Goal: Task Accomplishment & Management: Use online tool/utility

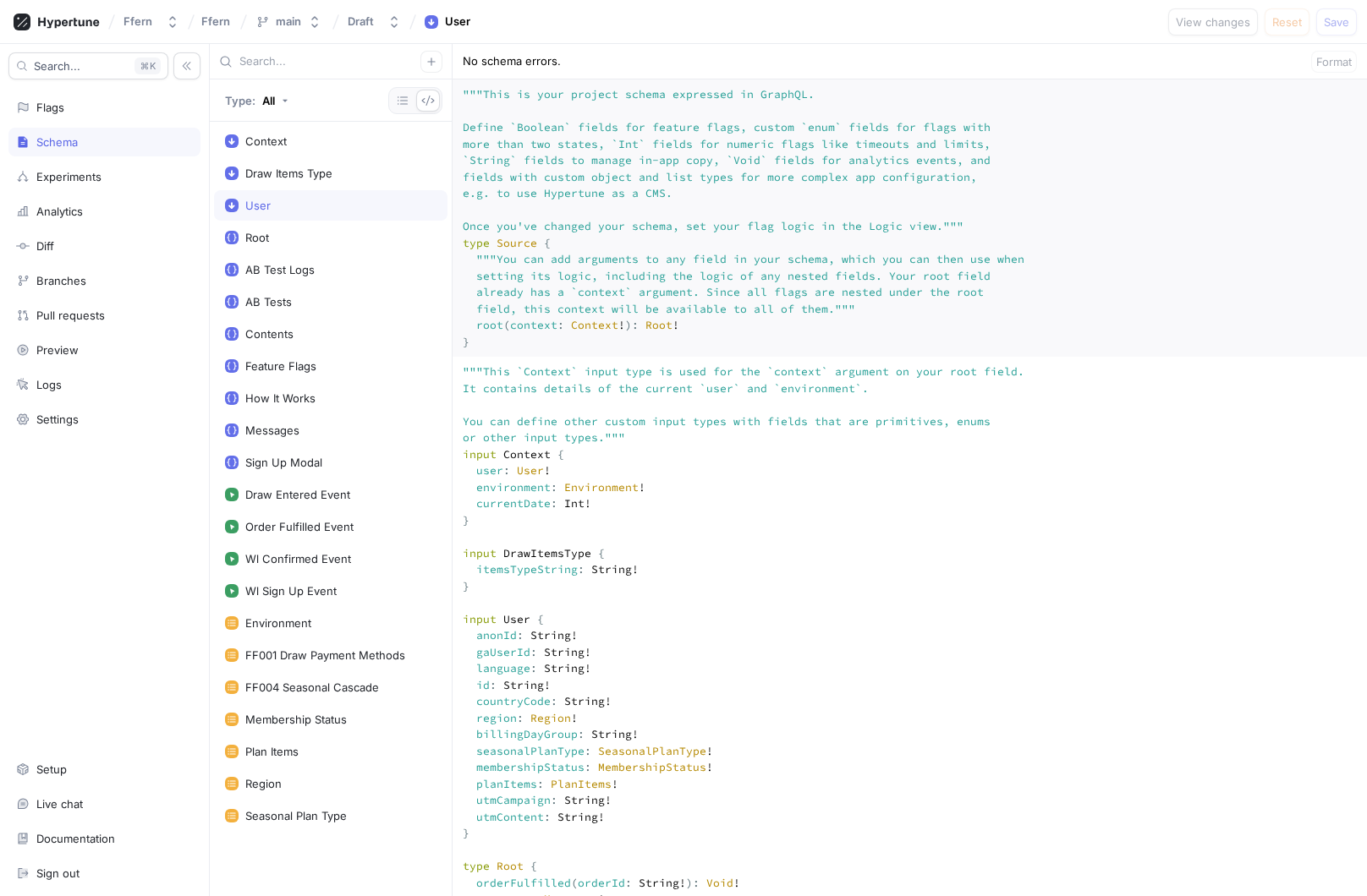
scroll to position [556, 0]
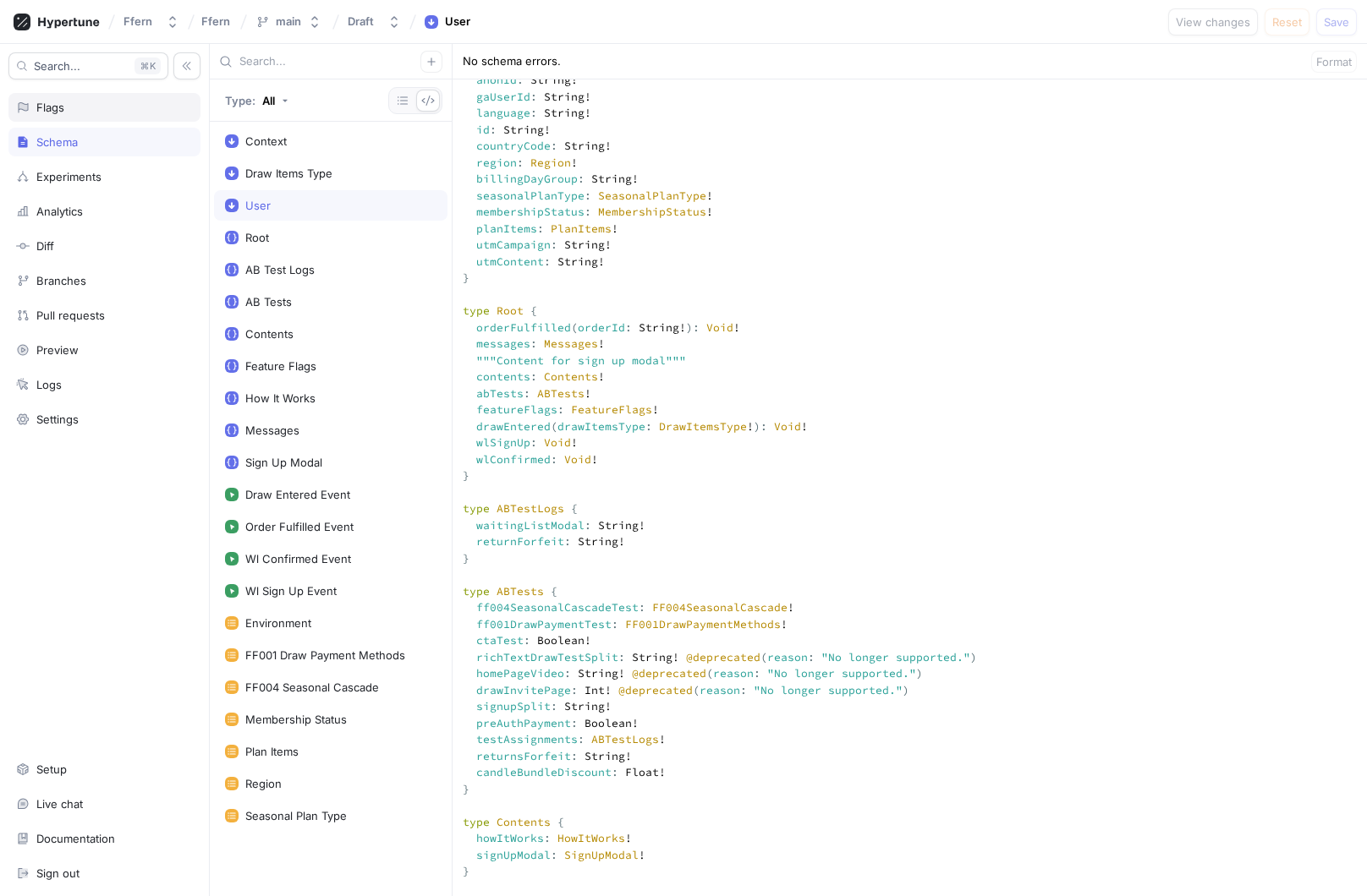
click at [135, 110] on div "Flags" at bounding box center [104, 107] width 176 height 14
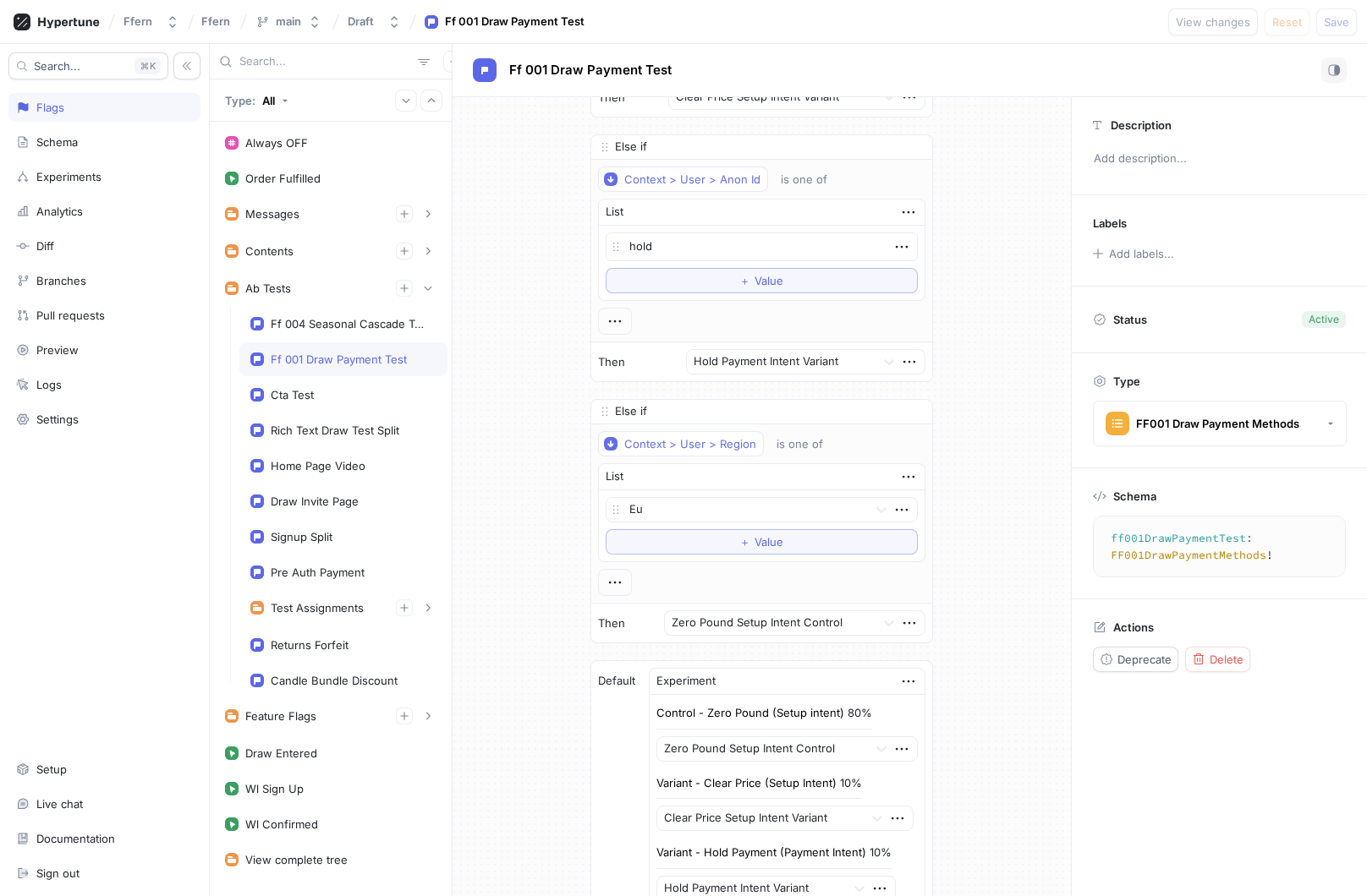
scroll to position [463, 0]
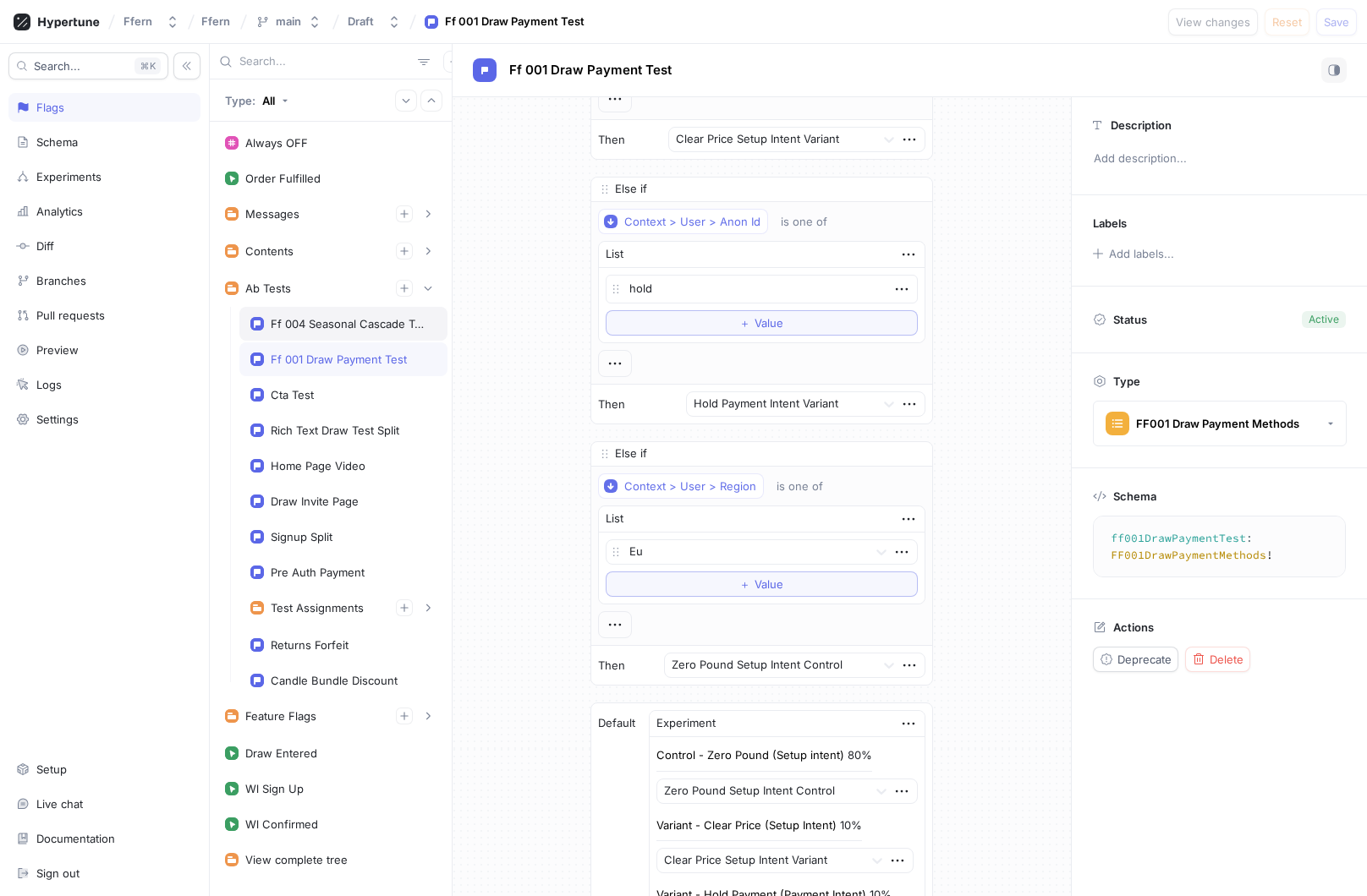
click at [344, 321] on div "Ff 004 Seasonal Cascade Test" at bounding box center [350, 324] width 159 height 14
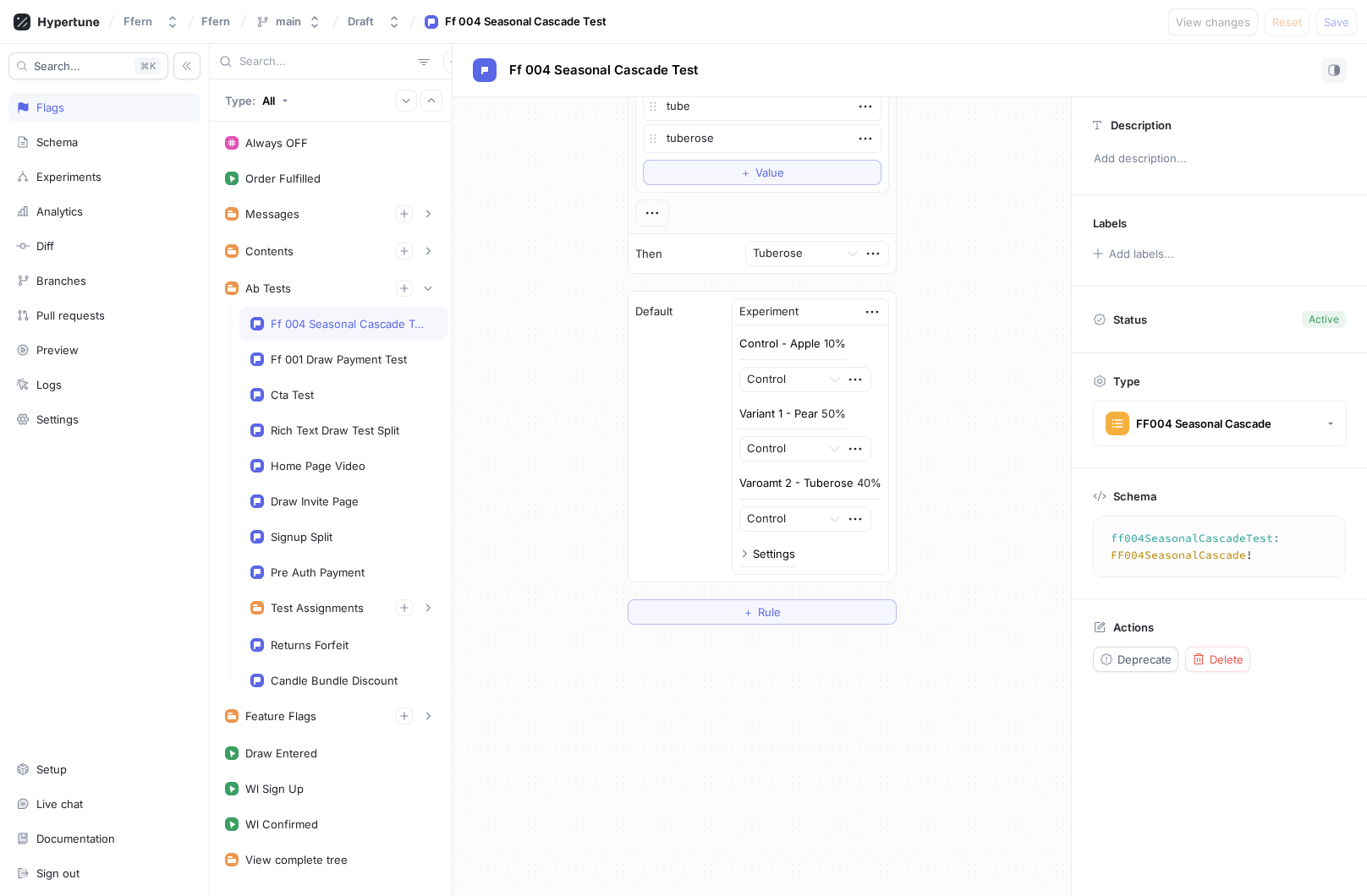
scroll to position [657, 0]
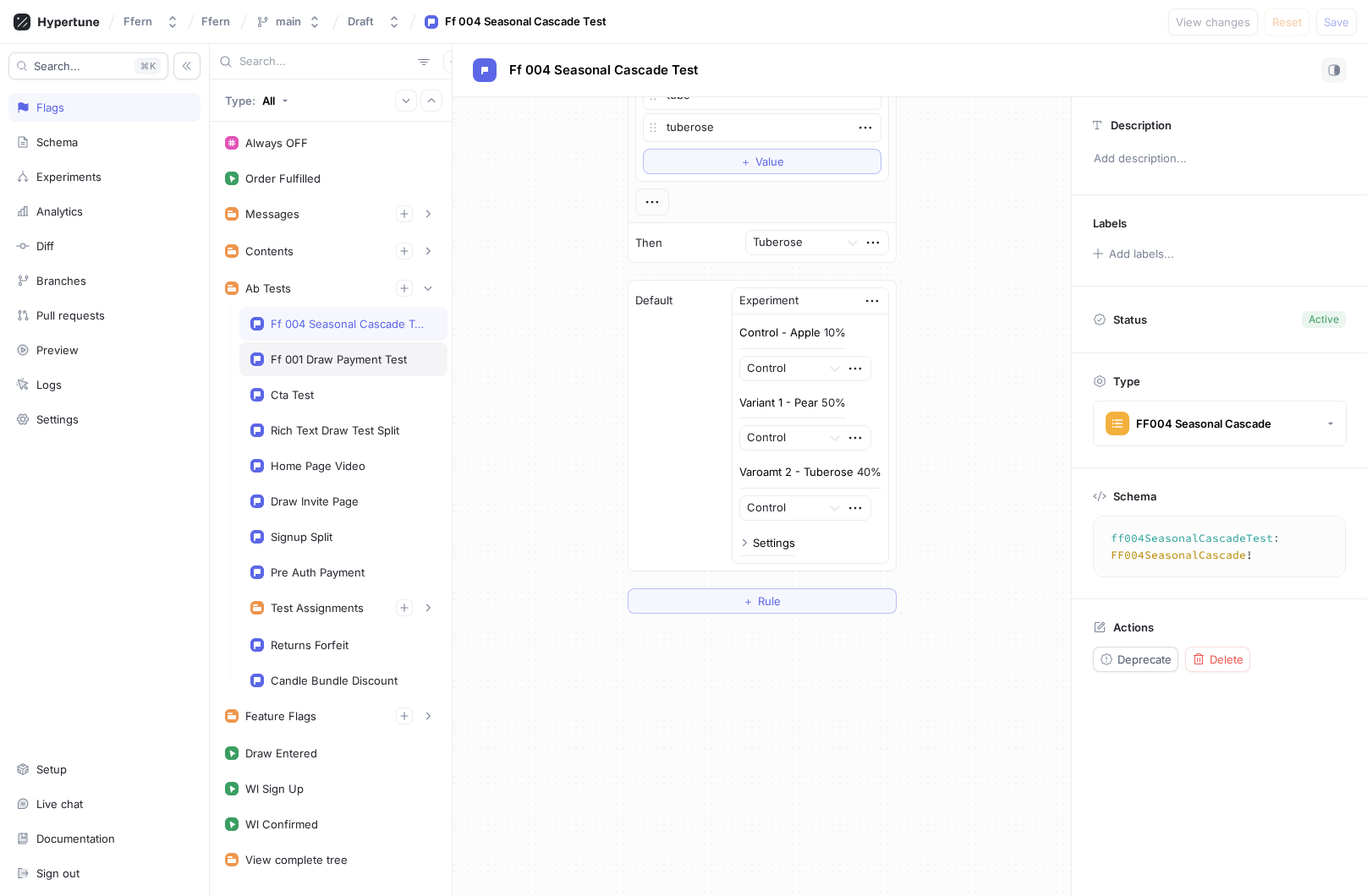
click at [355, 351] on div "Ff 001 Draw Payment Test" at bounding box center [343, 359] width 208 height 34
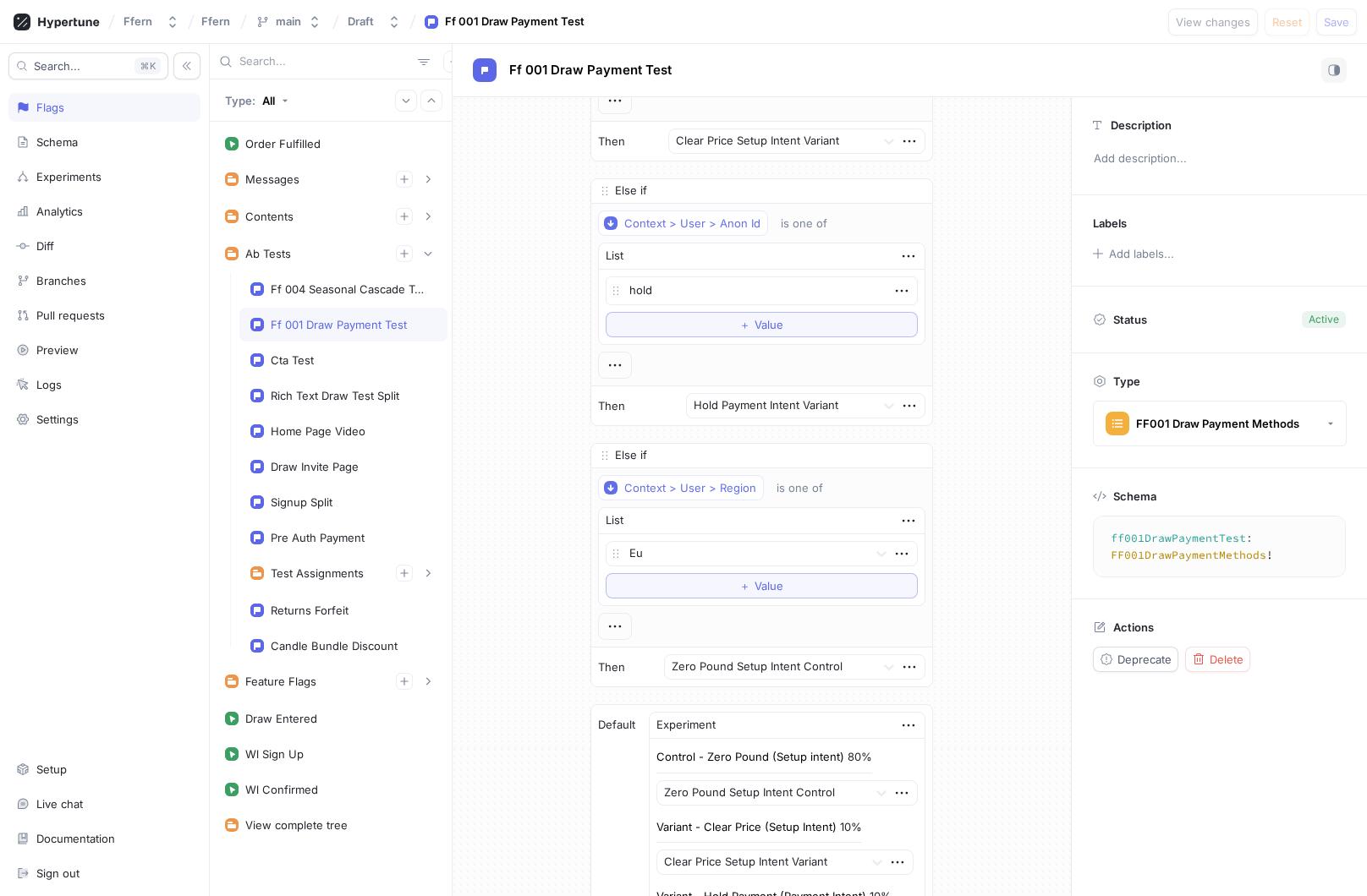
scroll to position [548, 0]
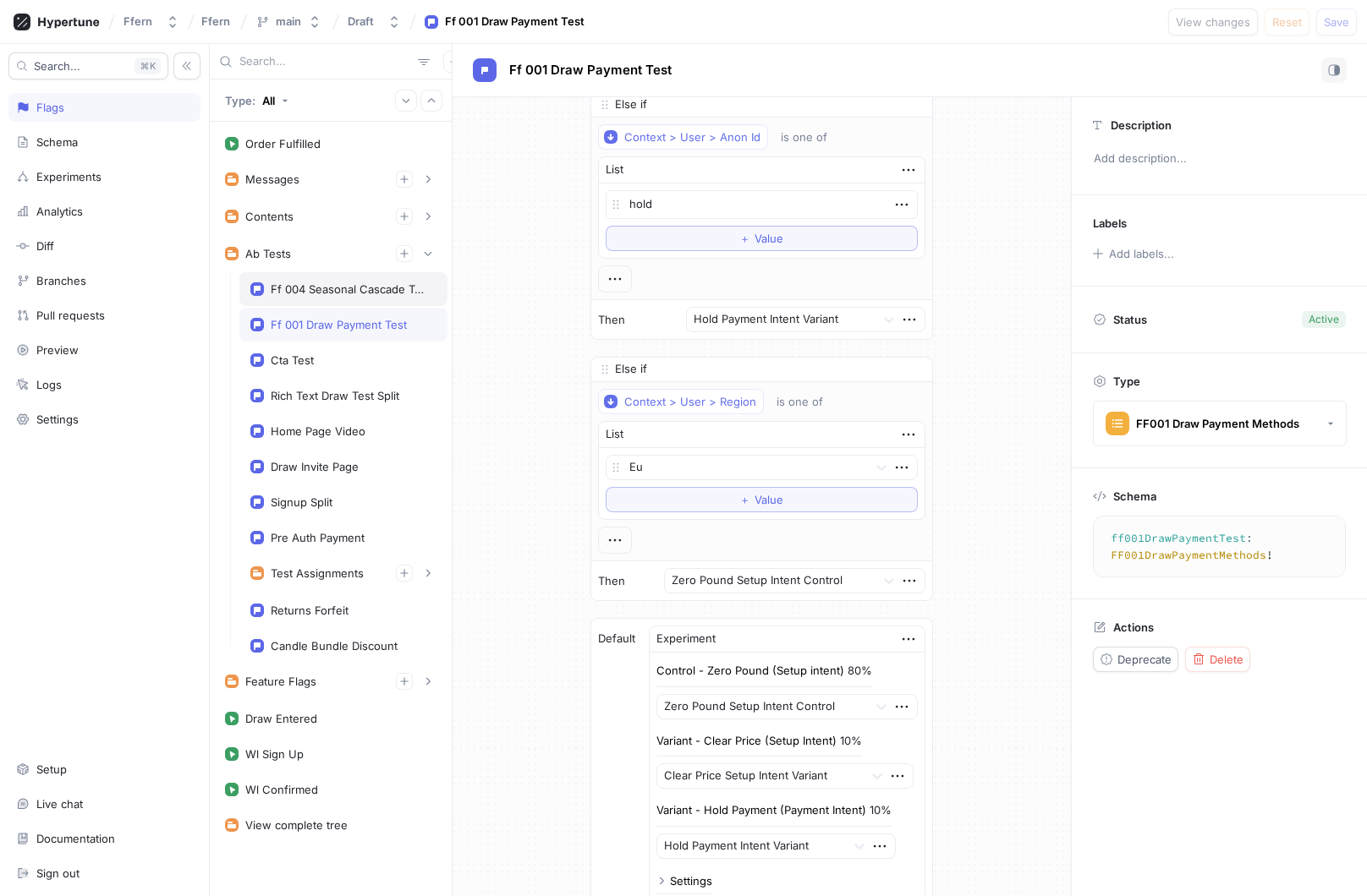
click at [385, 296] on div "Ff 004 Seasonal Cascade Test" at bounding box center [343, 289] width 208 height 34
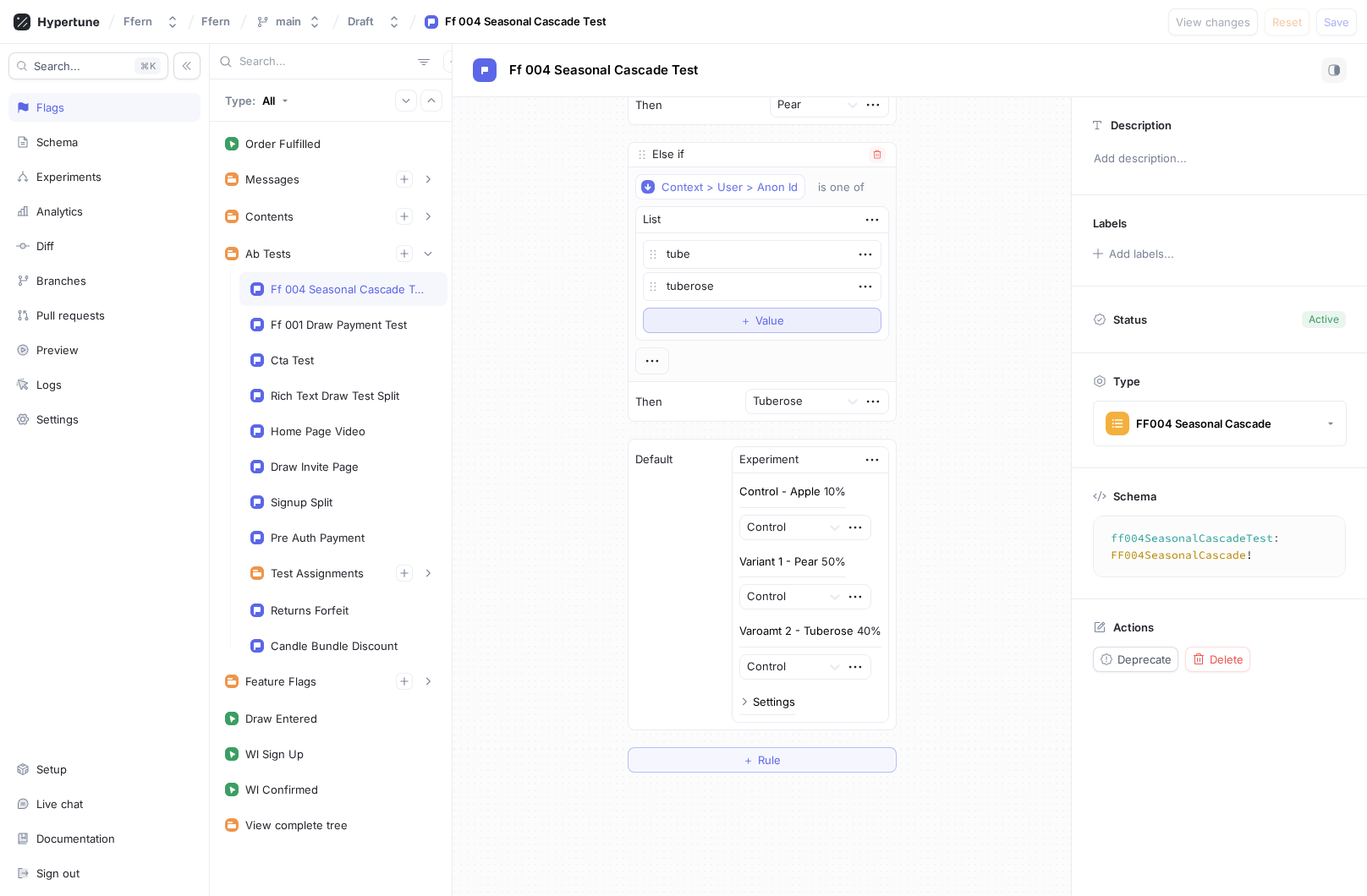
scroll to position [657, 0]
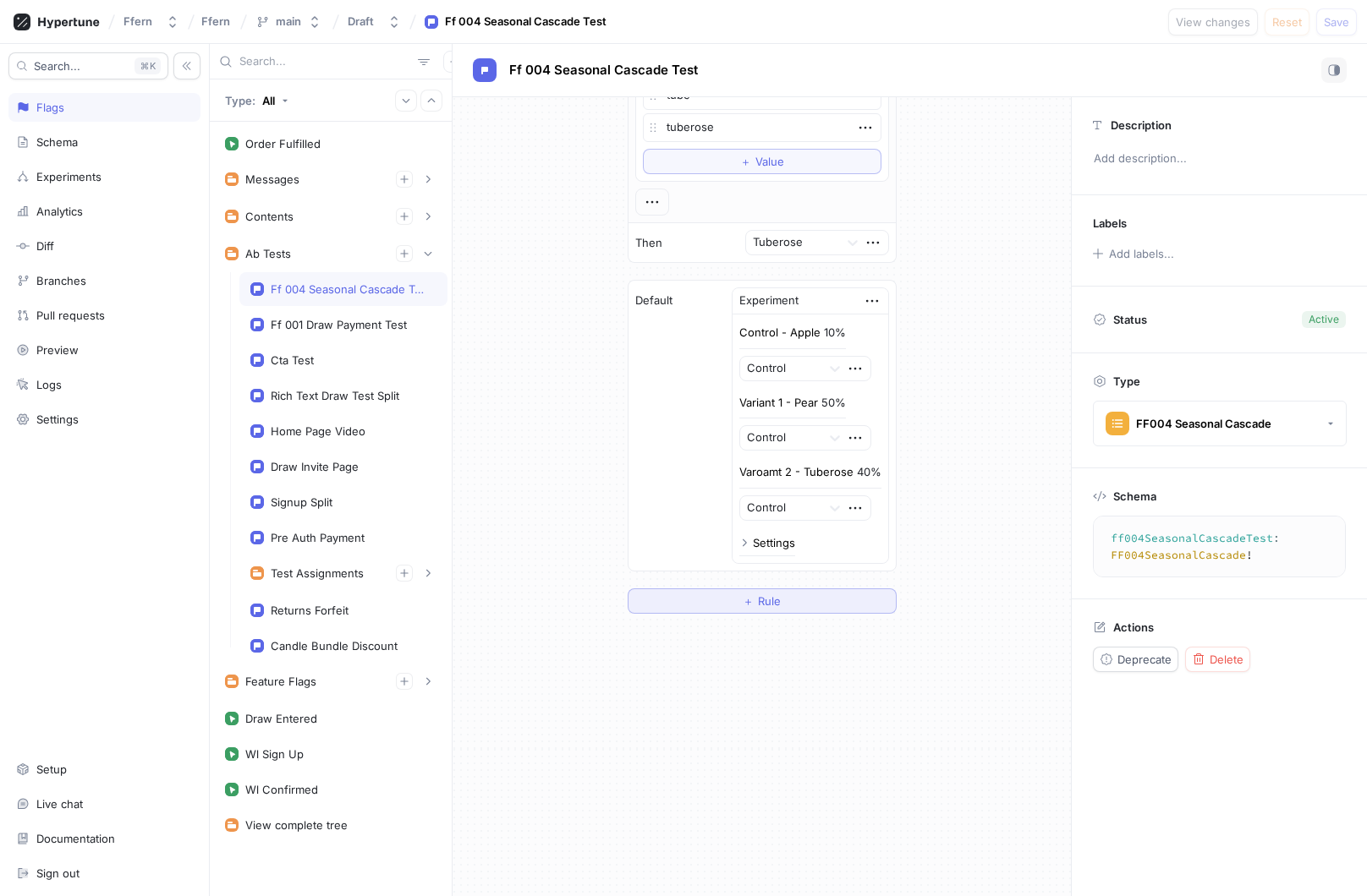
click at [753, 603] on div "＋ Rule" at bounding box center [762, 601] width 38 height 10
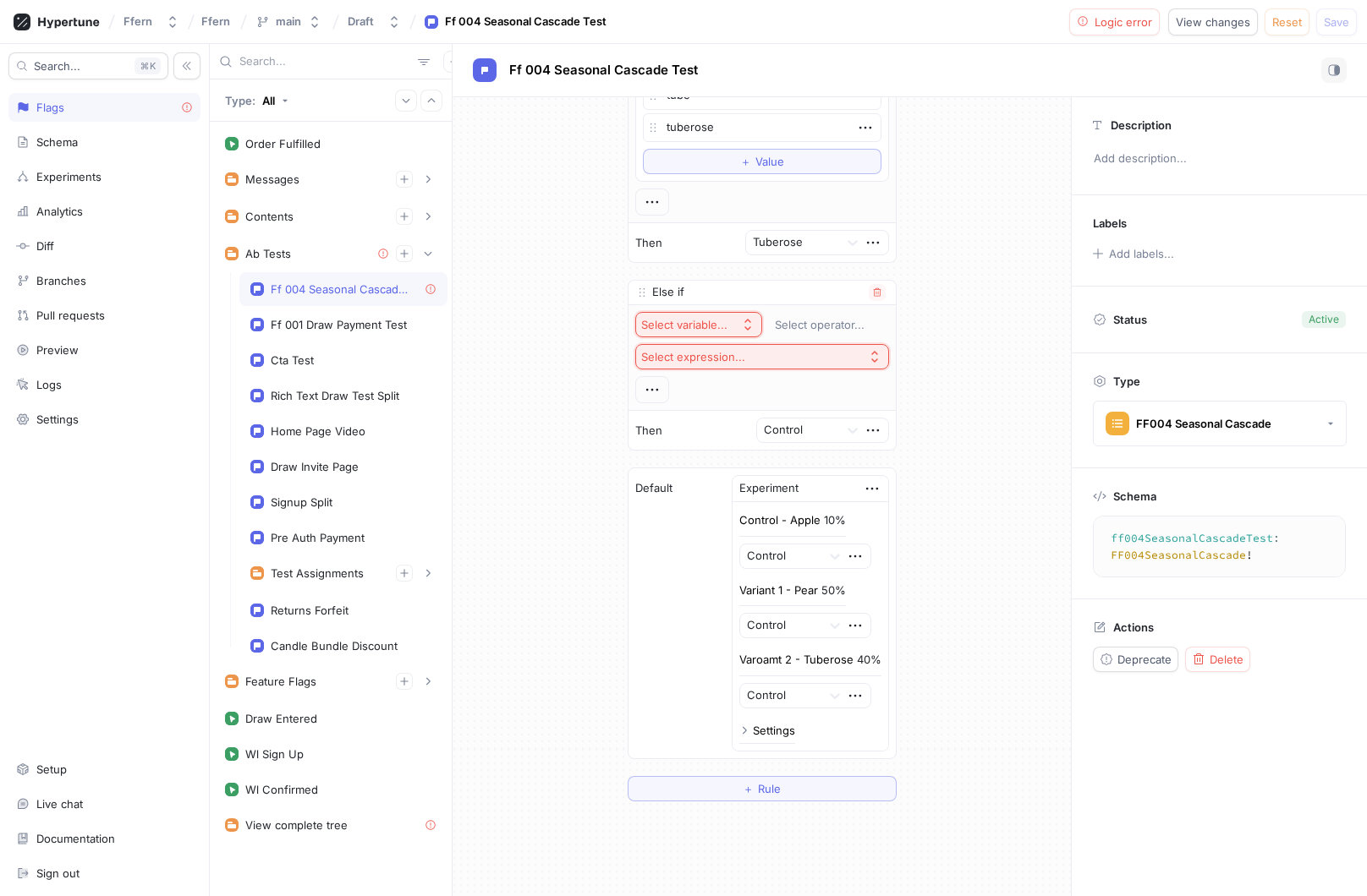
click at [714, 329] on div "Select variable..." at bounding box center [684, 325] width 86 height 14
click at [953, 345] on div "If Context > User > Anon Id is one of List apple To pick up a draggable item, p…" at bounding box center [761, 127] width 618 height 1374
click at [877, 291] on icon "button" at bounding box center [877, 292] width 10 height 10
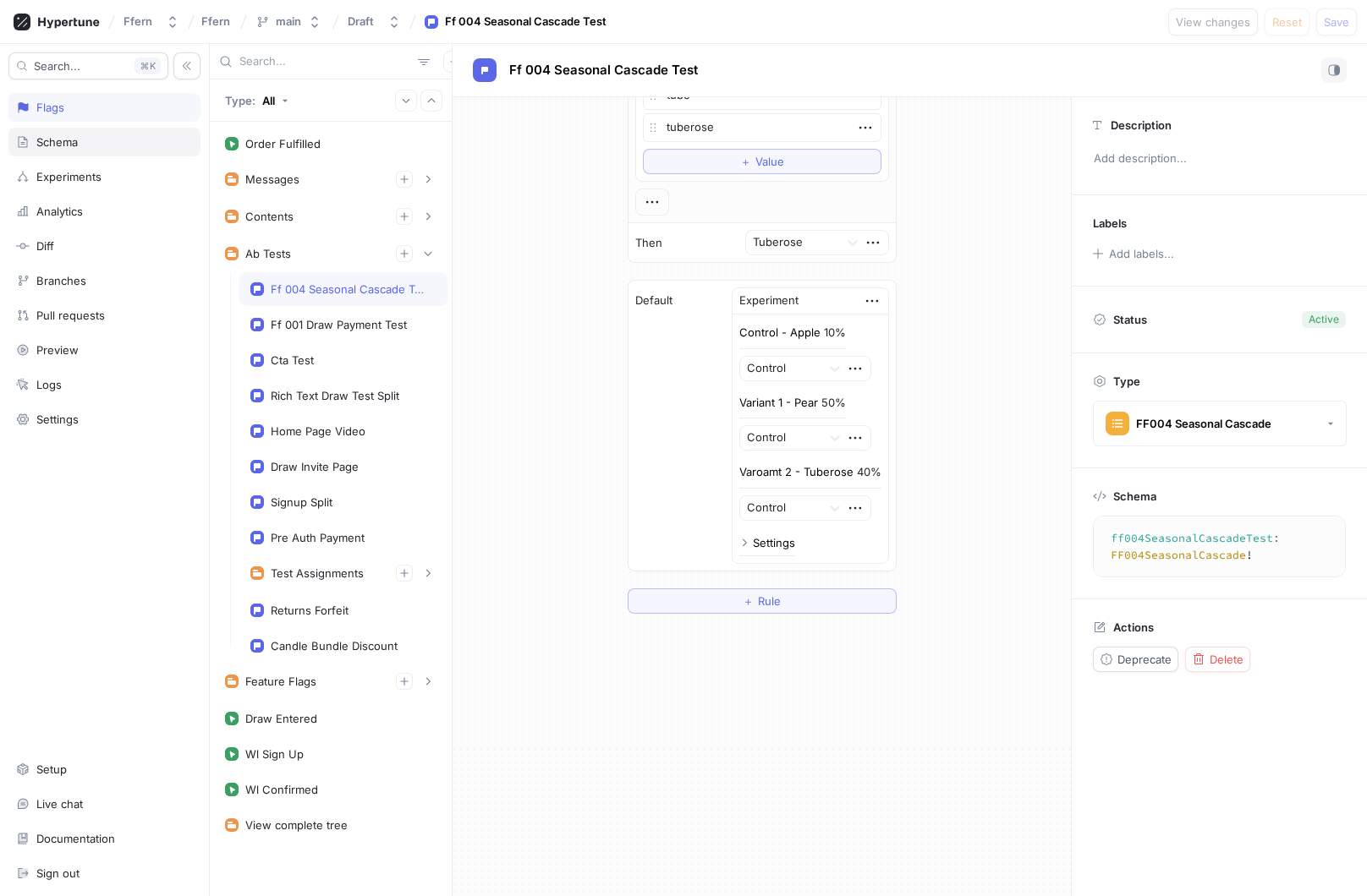
click at [113, 147] on div "Schema" at bounding box center [104, 142] width 176 height 14
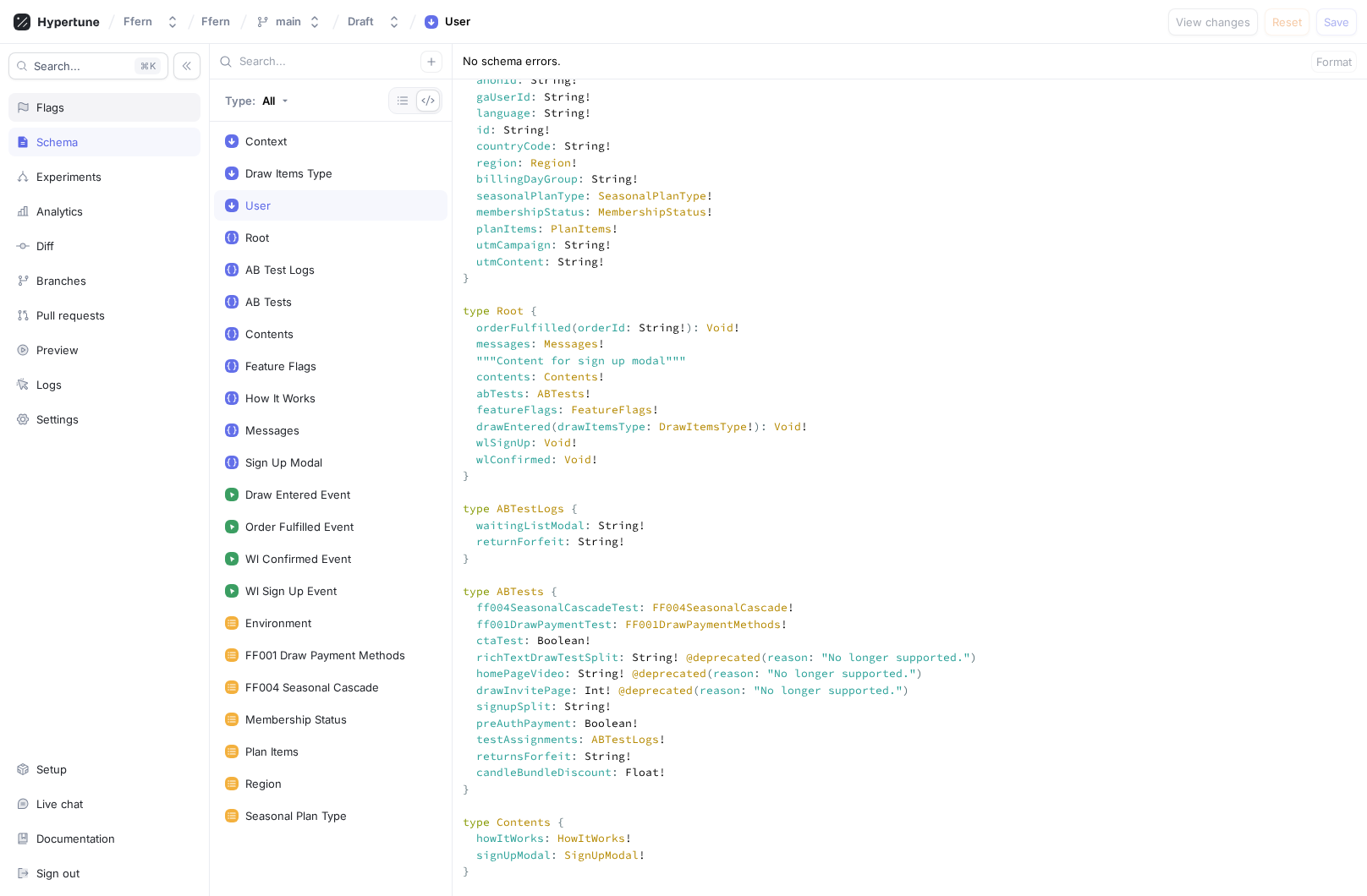
click at [132, 115] on div "Flags" at bounding box center [105, 107] width 192 height 29
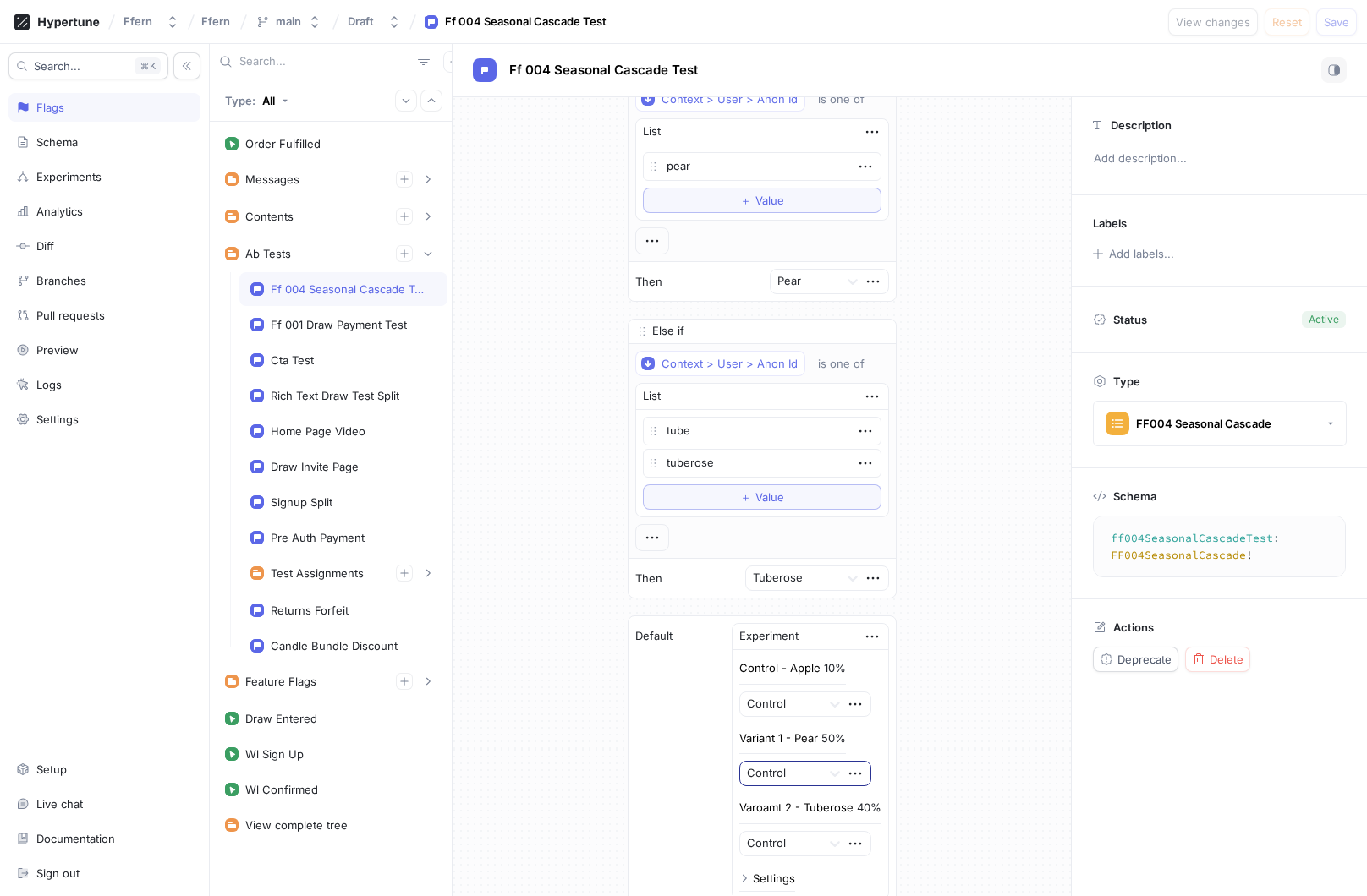
scroll to position [657, 0]
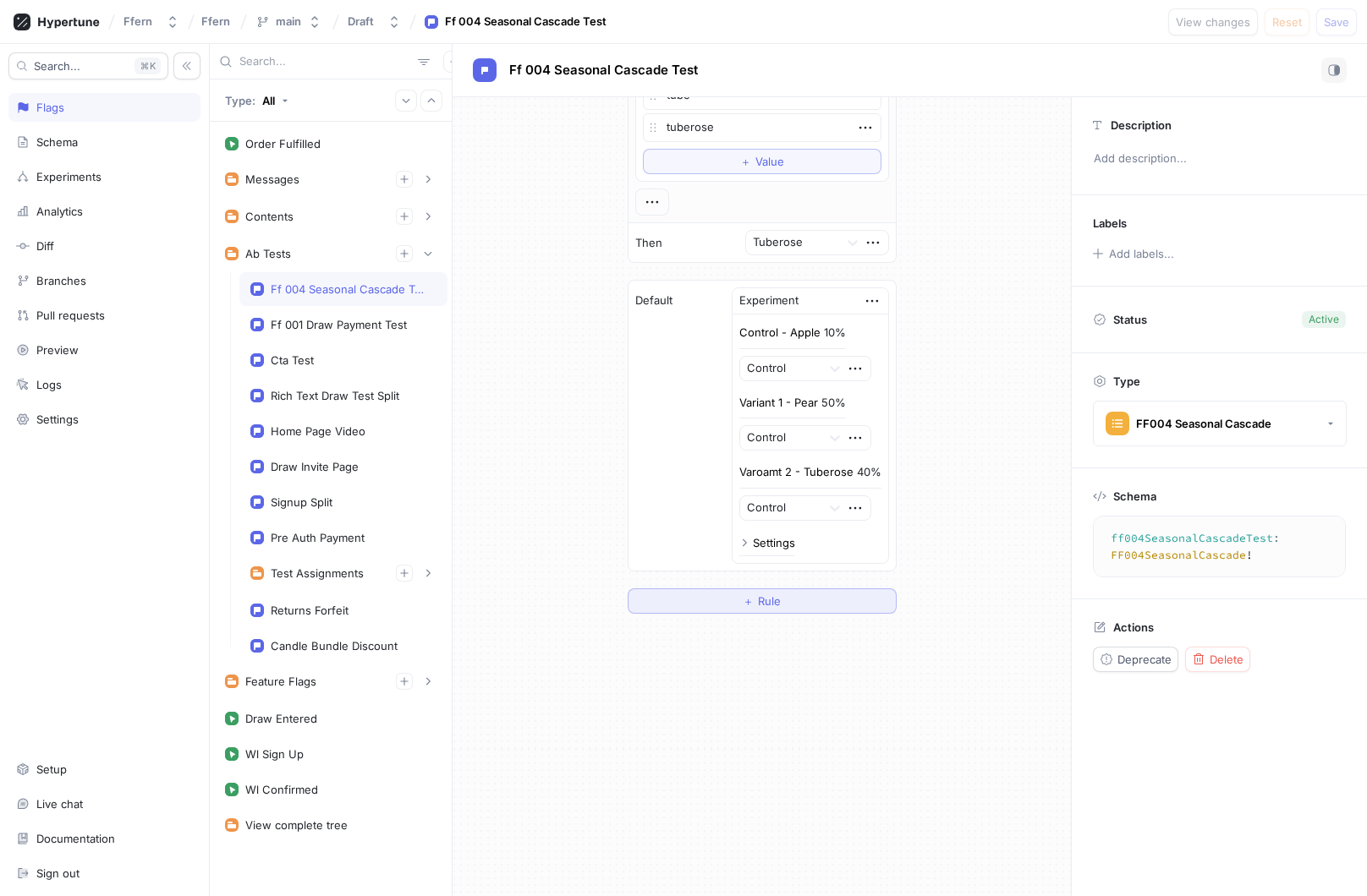
click at [744, 605] on span "＋" at bounding box center [748, 601] width 11 height 10
type textarea "x"
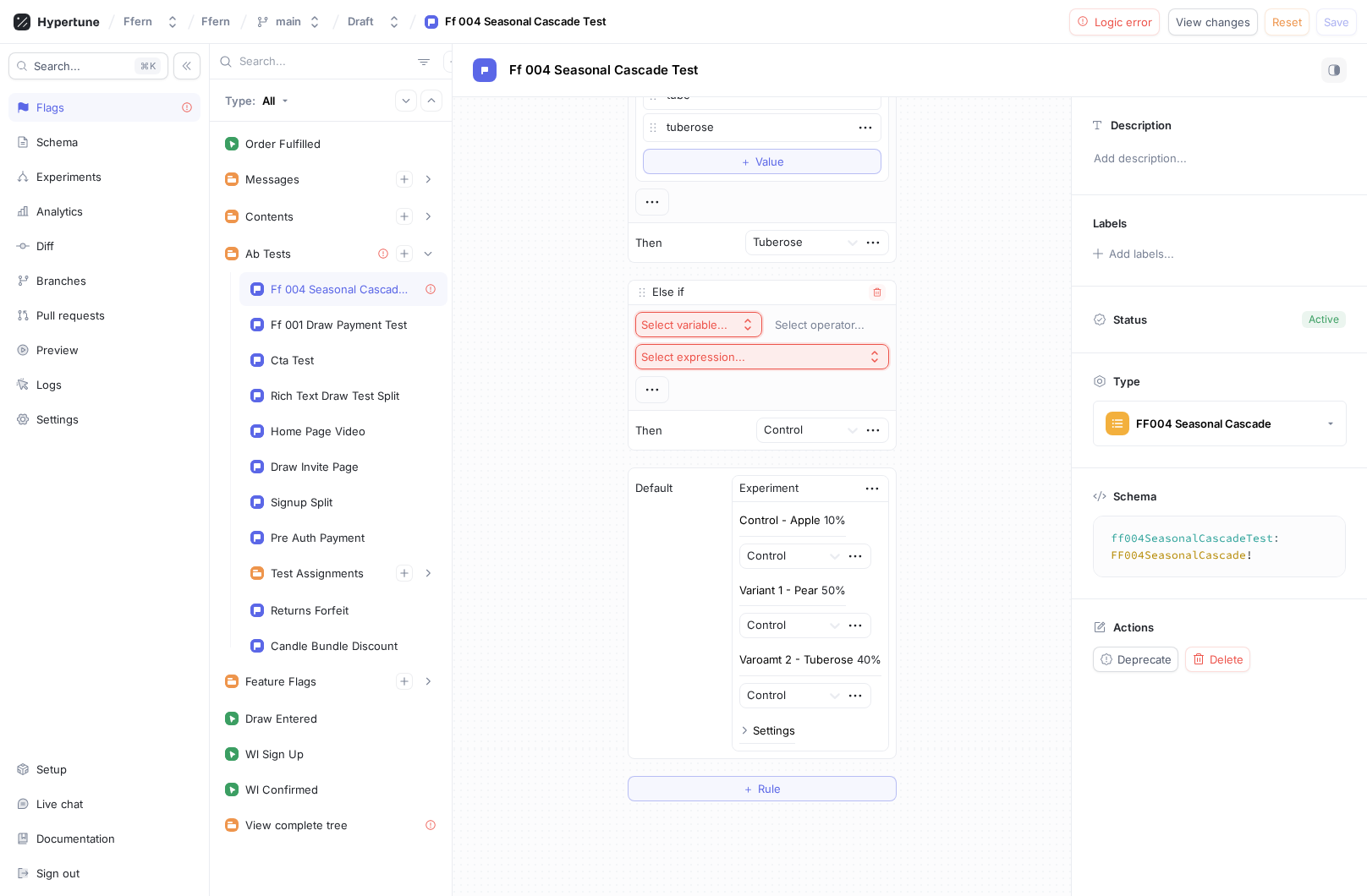
click at [724, 324] on div "Select variable..." at bounding box center [684, 325] width 86 height 14
type input "content"
click at [796, 387] on span "Context > User > Utm Content" at bounding box center [747, 386] width 162 height 14
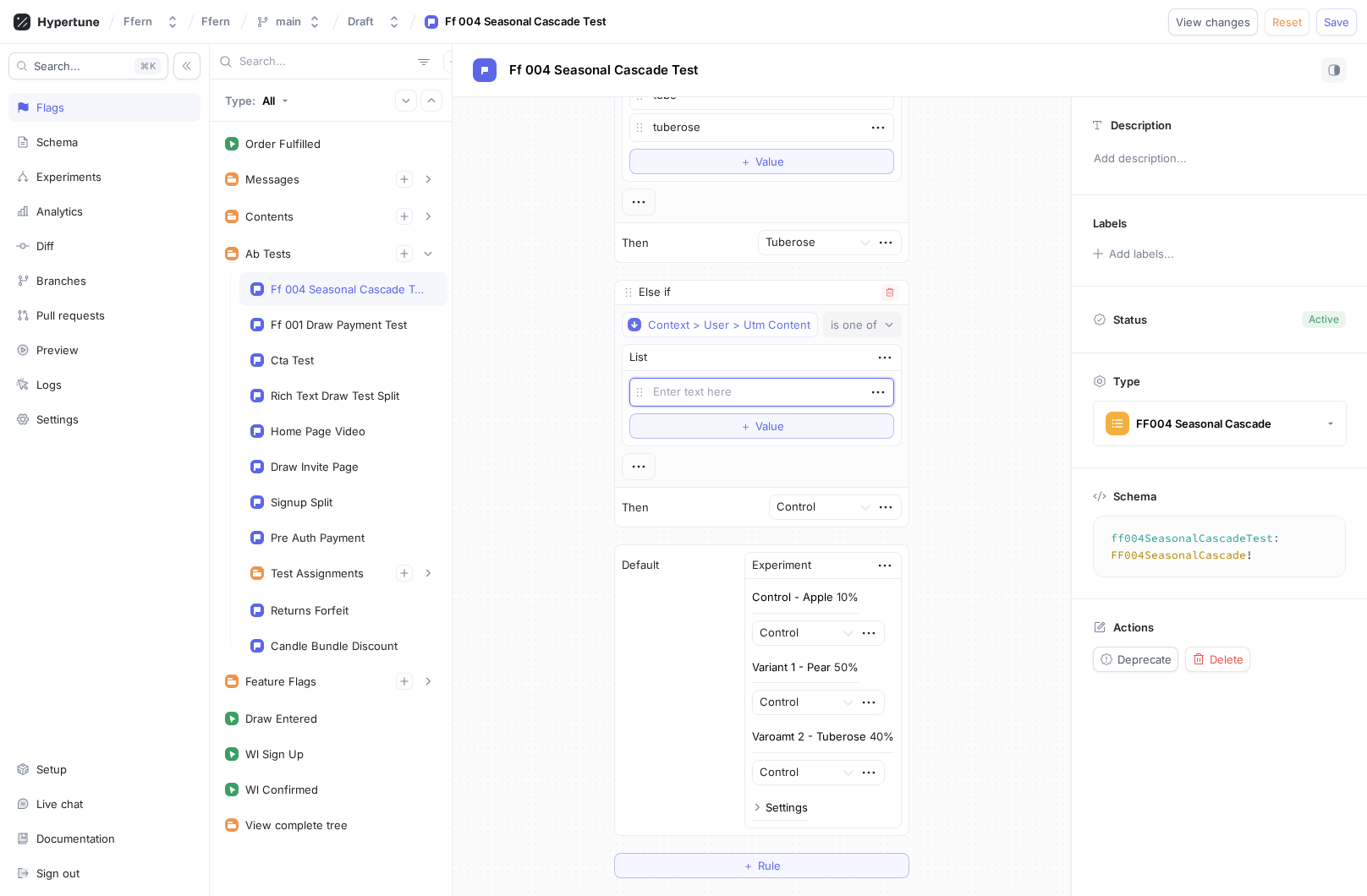
click at [859, 331] on div "is one of" at bounding box center [853, 325] width 46 height 14
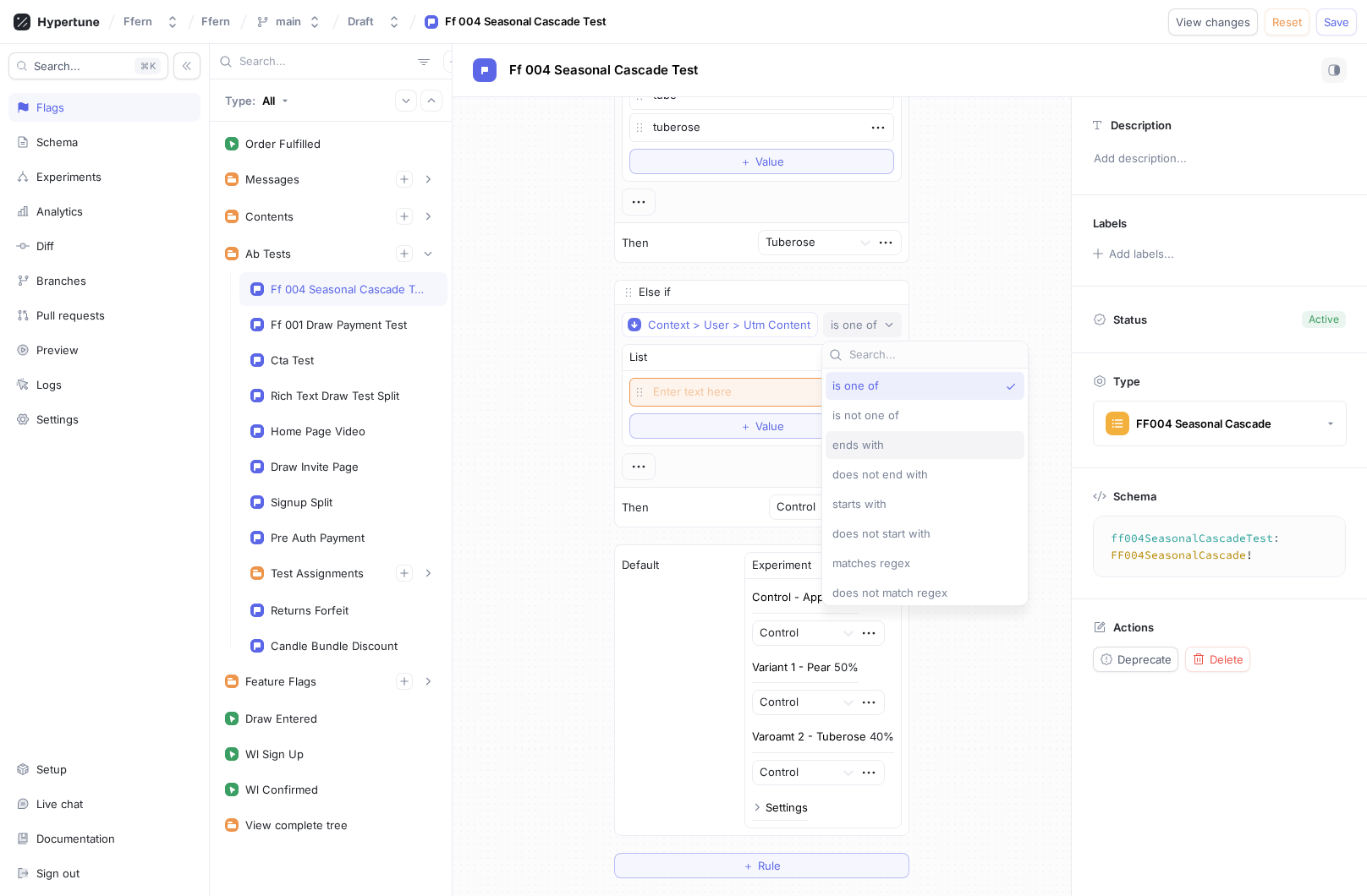
click at [875, 436] on div "ends with" at bounding box center [925, 445] width 199 height 28
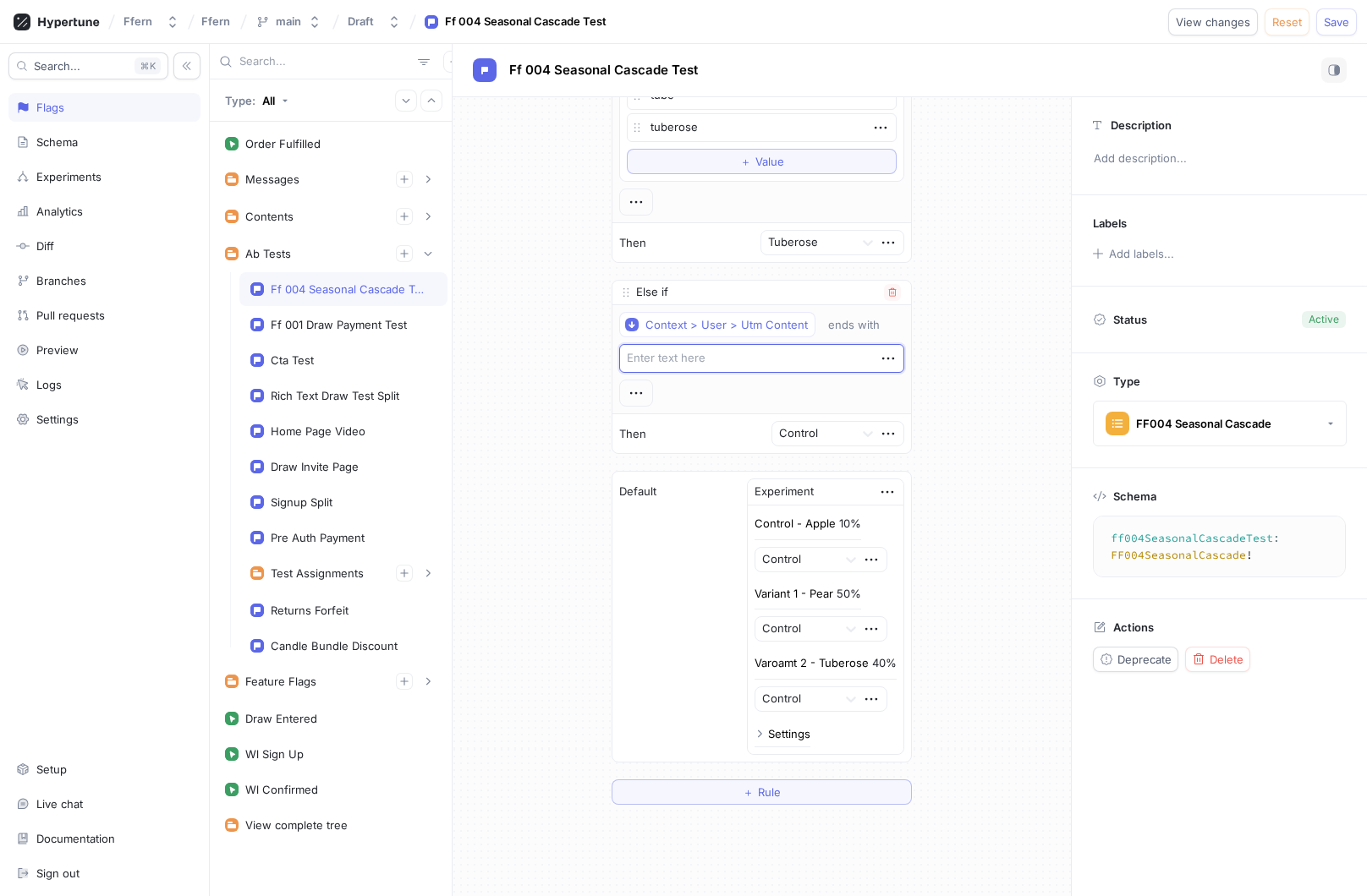
type textarea "x"
type textarea "_"
type textarea "x"
type textarea "_t"
type textarea "x"
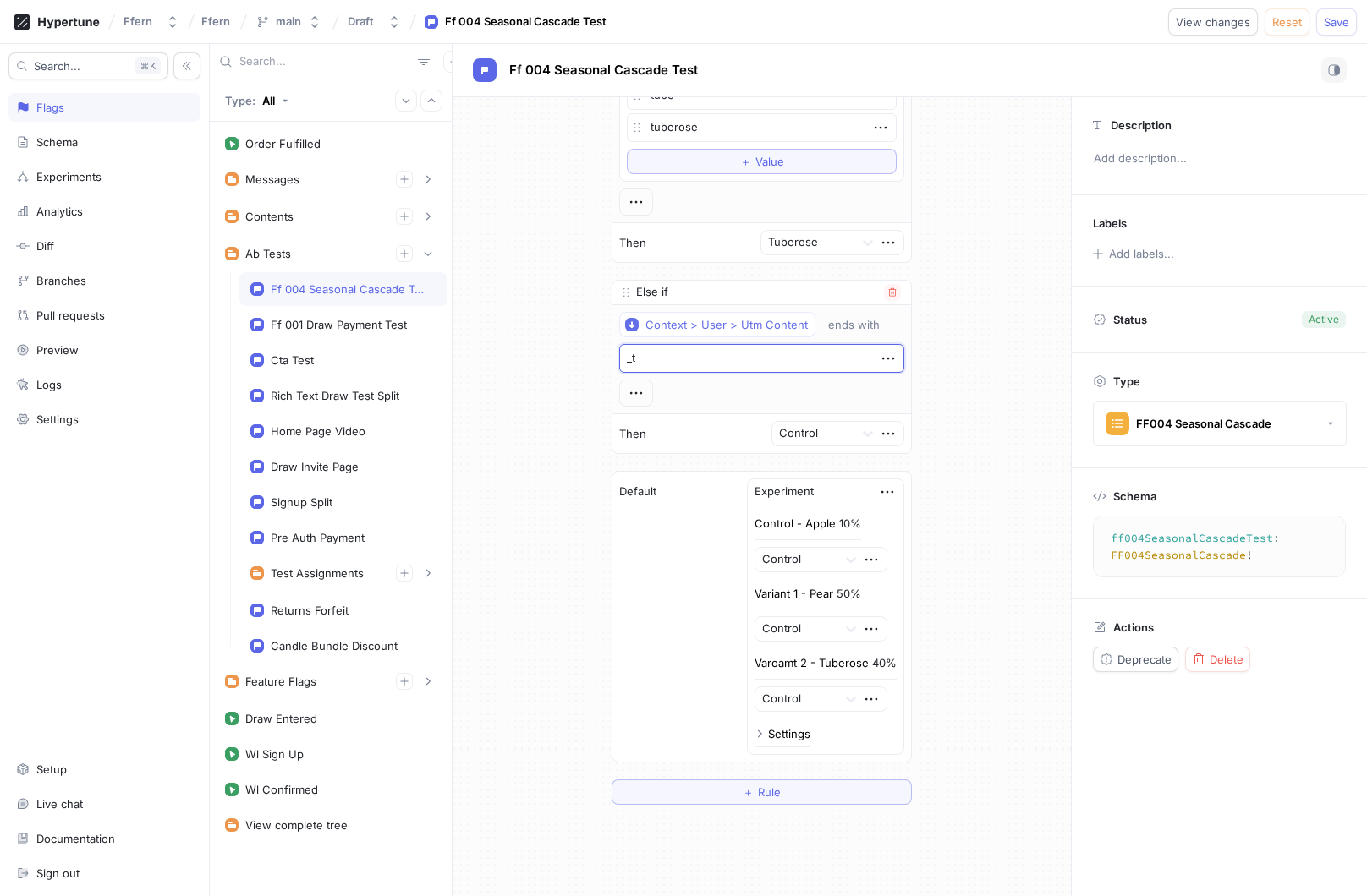
type textarea "_tu"
type textarea "x"
type textarea "_tur"
type textarea "x"
type textarea "_turb"
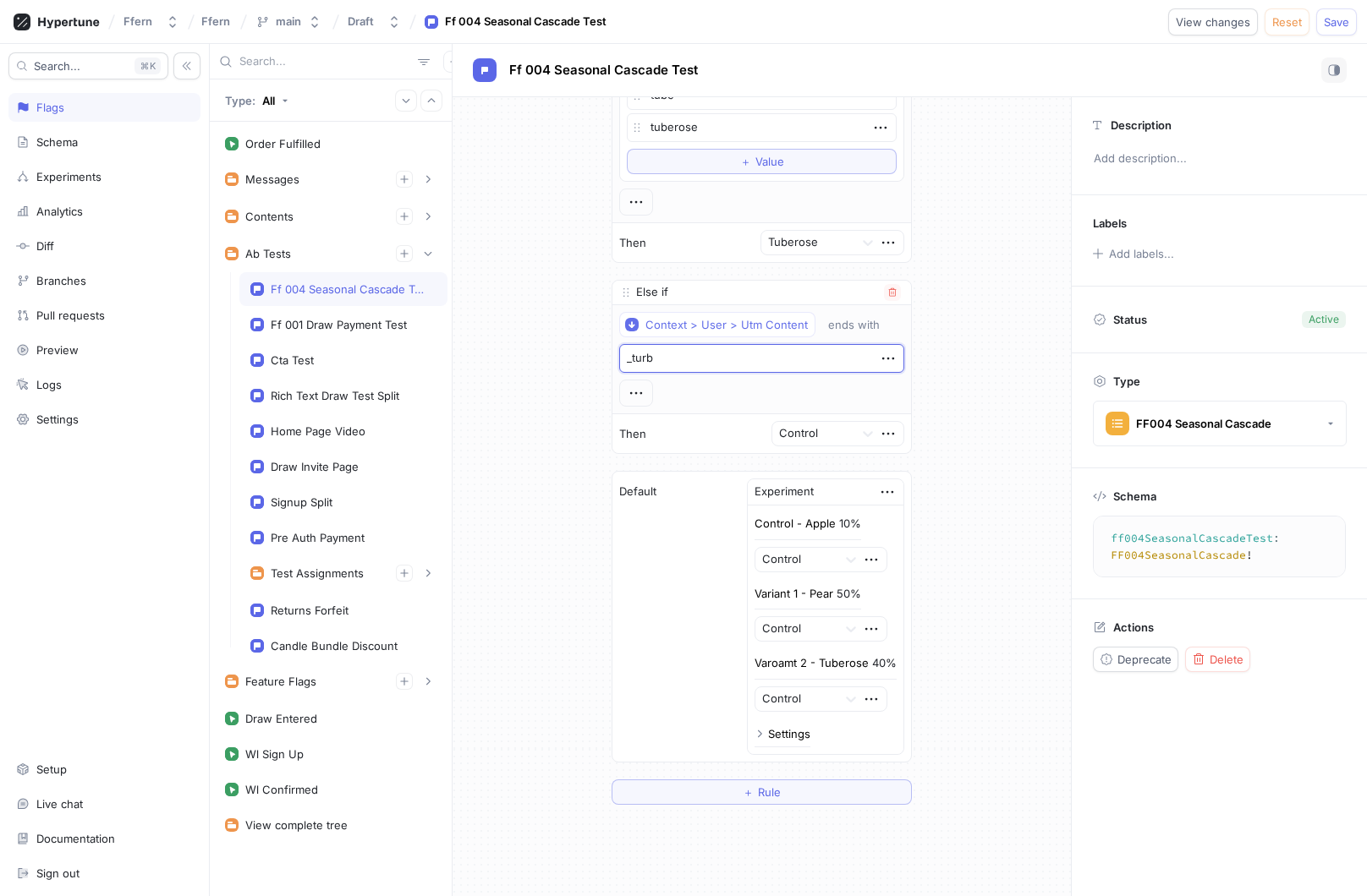
type textarea "x"
type textarea "_turb"
type textarea "x"
type textarea "_tur"
type textarea "x"
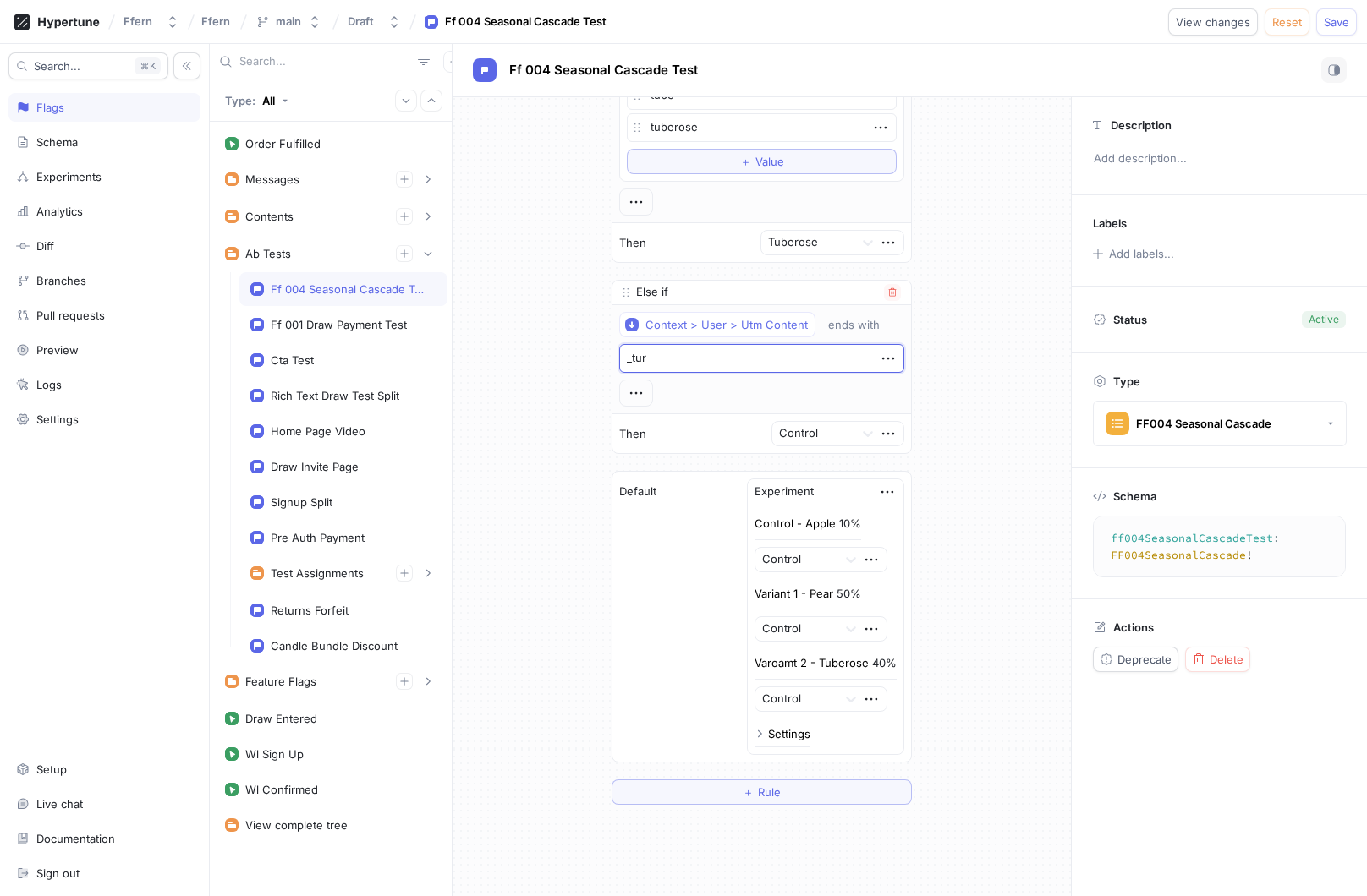
type textarea "_tu"
type textarea "x"
type textarea "_t"
type textarea "x"
type textarea "_"
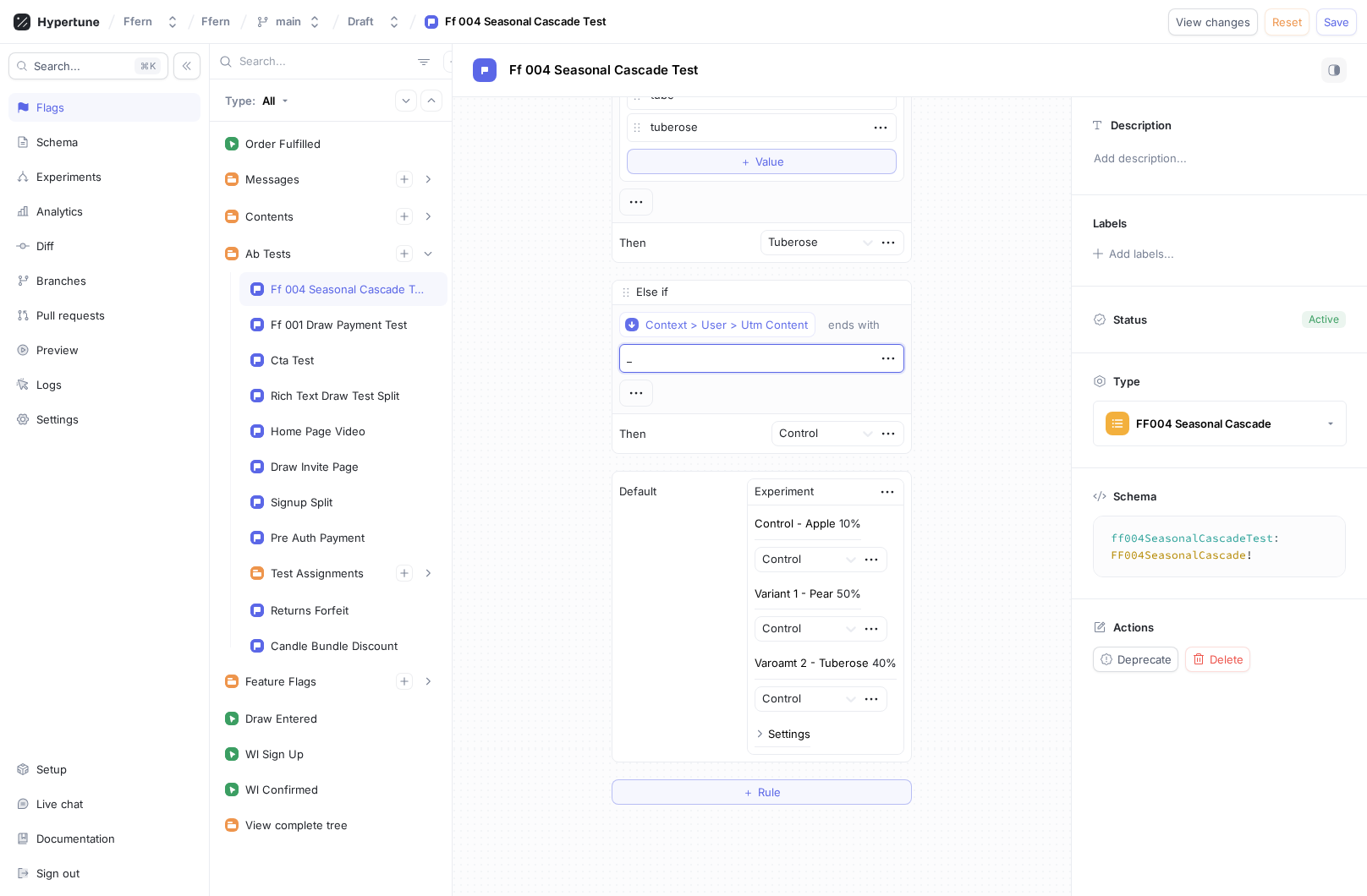
type textarea "x"
type textarea "_"
type textarea "x"
type textarea "_t"
type textarea "x"
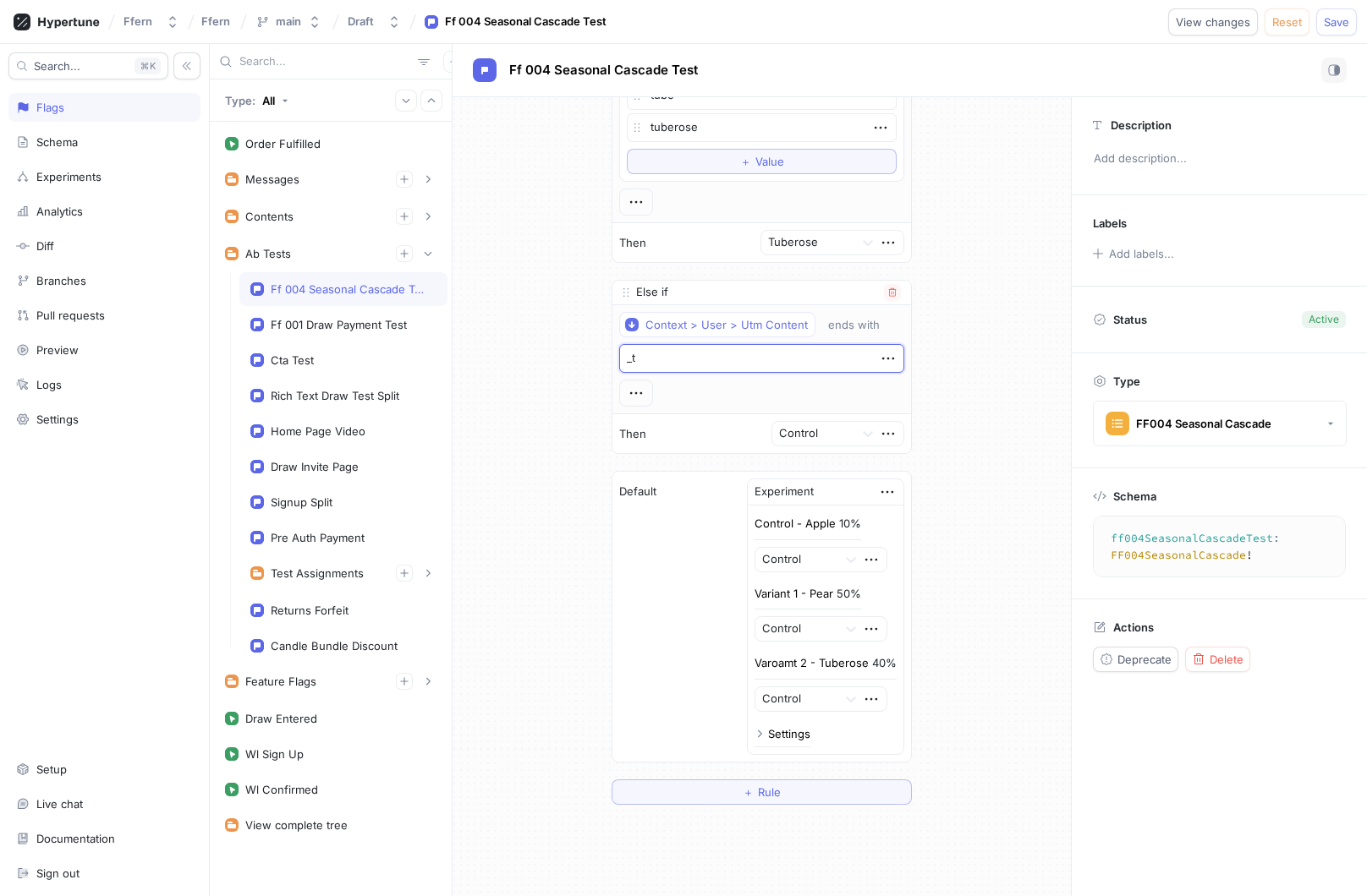
type textarea "_tu"
type textarea "x"
type textarea "_tur"
type textarea "x"
type textarea "_turb"
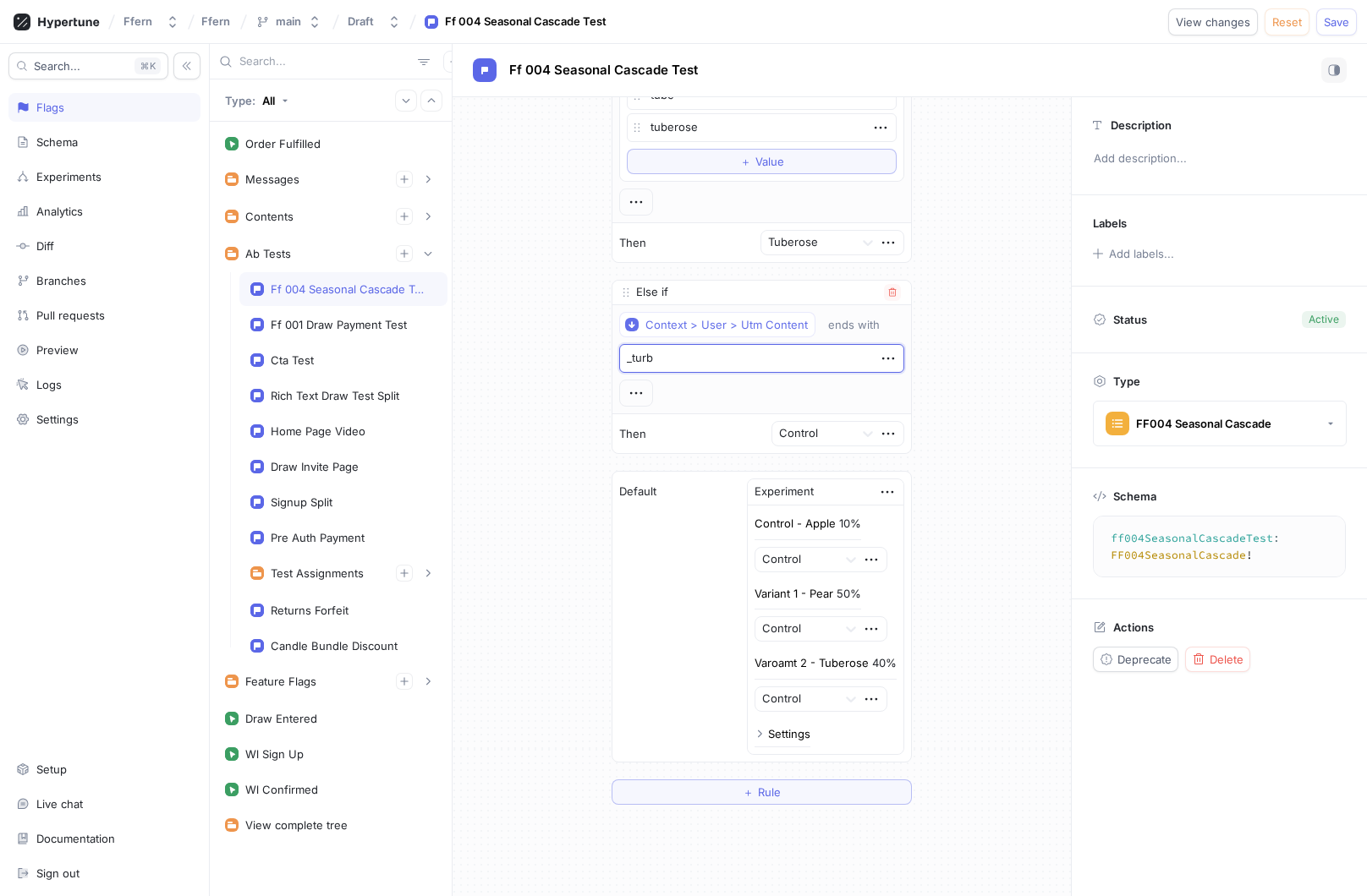
type textarea "x"
type textarea "_turbo"
type textarea "x"
type textarea "_turb"
type textarea "x"
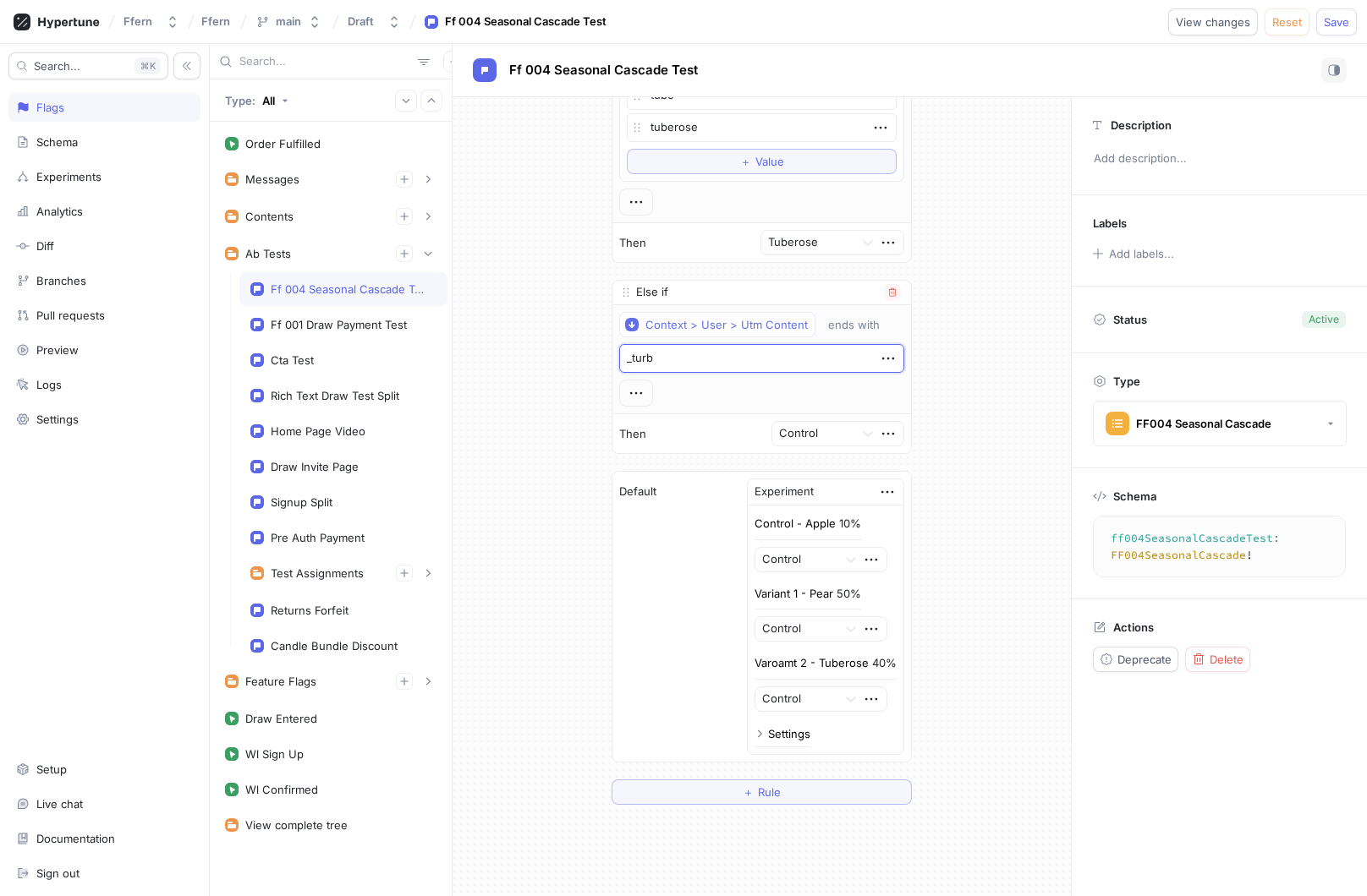
type textarea "_tur"
type textarea "x"
type textarea "_tu"
type textarea "x"
type textarea "_t"
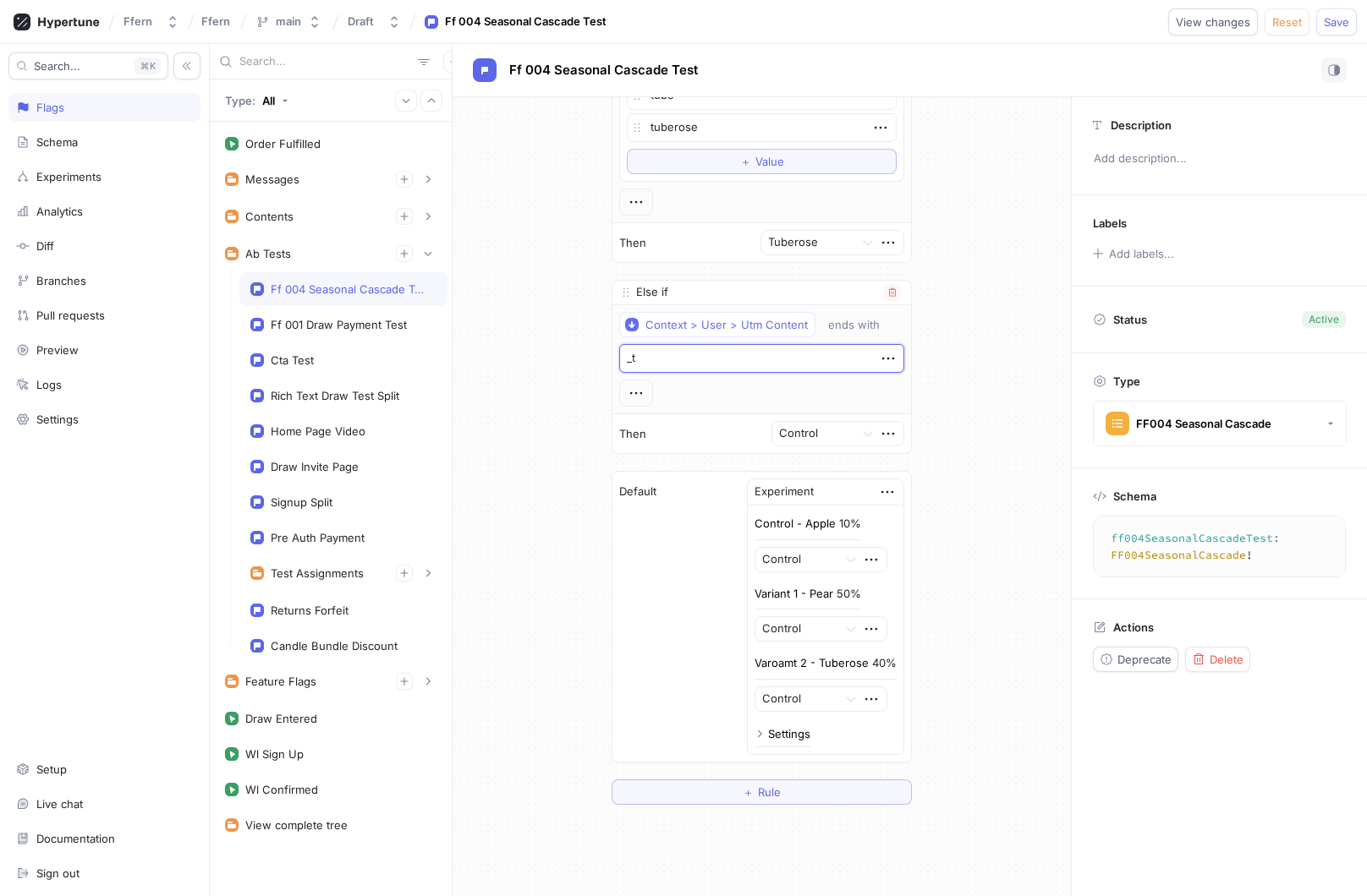
type textarea "x"
type textarea "_"
type textarea "x"
type textarea "_p"
type textarea "x"
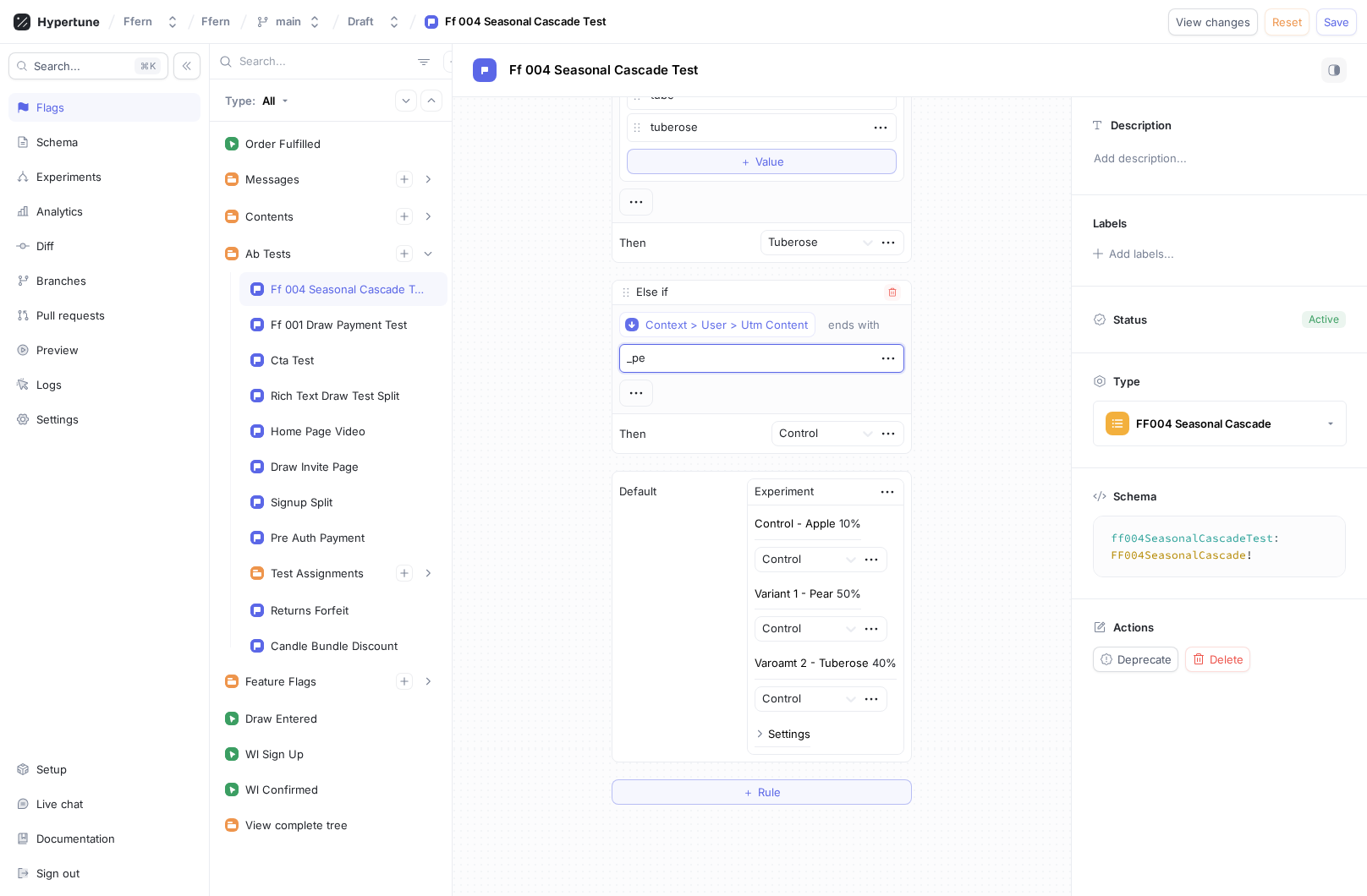
type textarea "_pea"
type textarea "x"
type textarea "_pear"
click at [994, 406] on div "If Context > User > Anon Id is one of List apple To pick up a draggable item, p…" at bounding box center [761, 129] width 618 height 1378
click at [1334, 24] on span "Save" at bounding box center [1336, 22] width 25 height 10
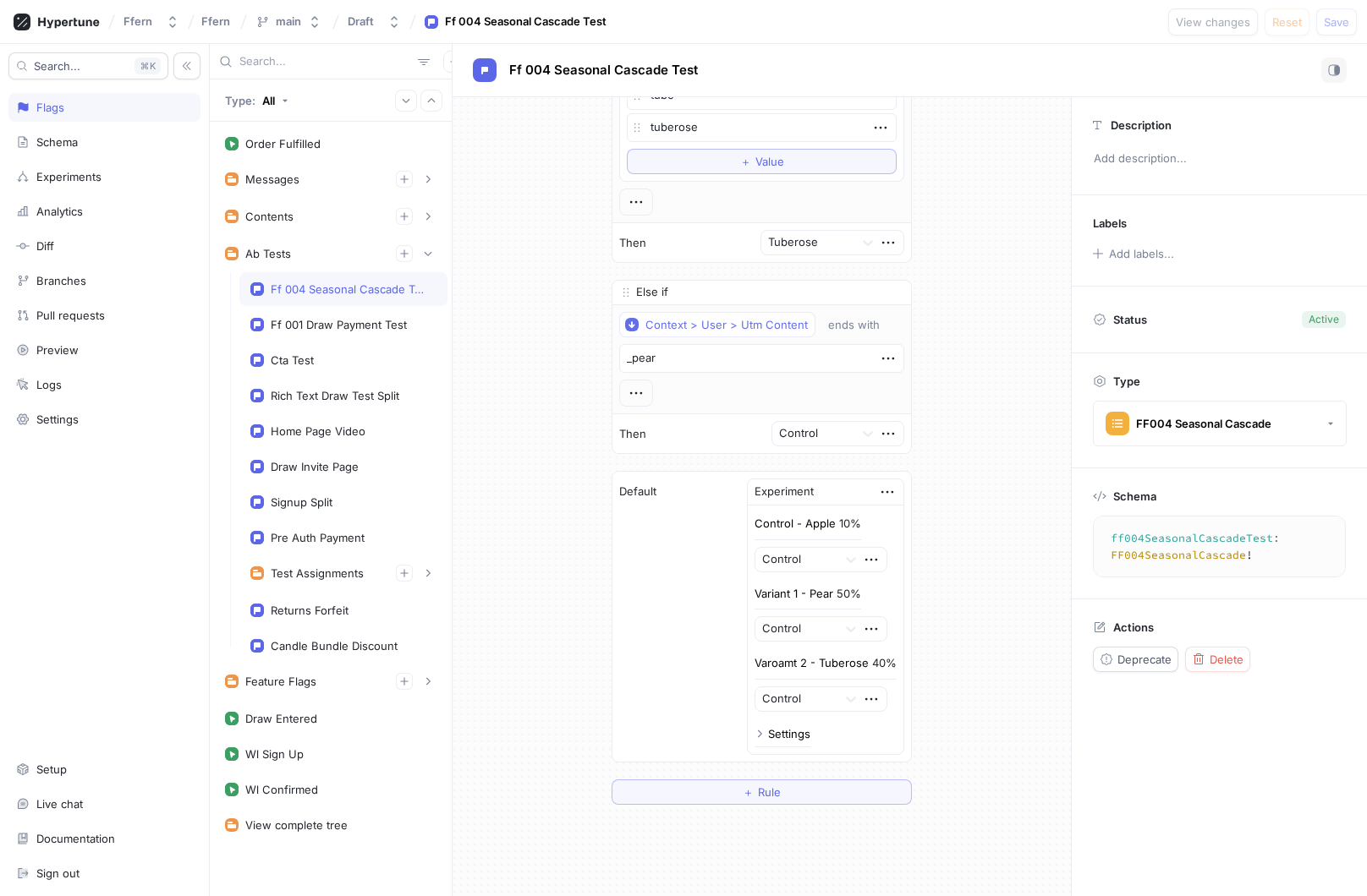
type textarea "x"
